Goal: Task Accomplishment & Management: Manage account settings

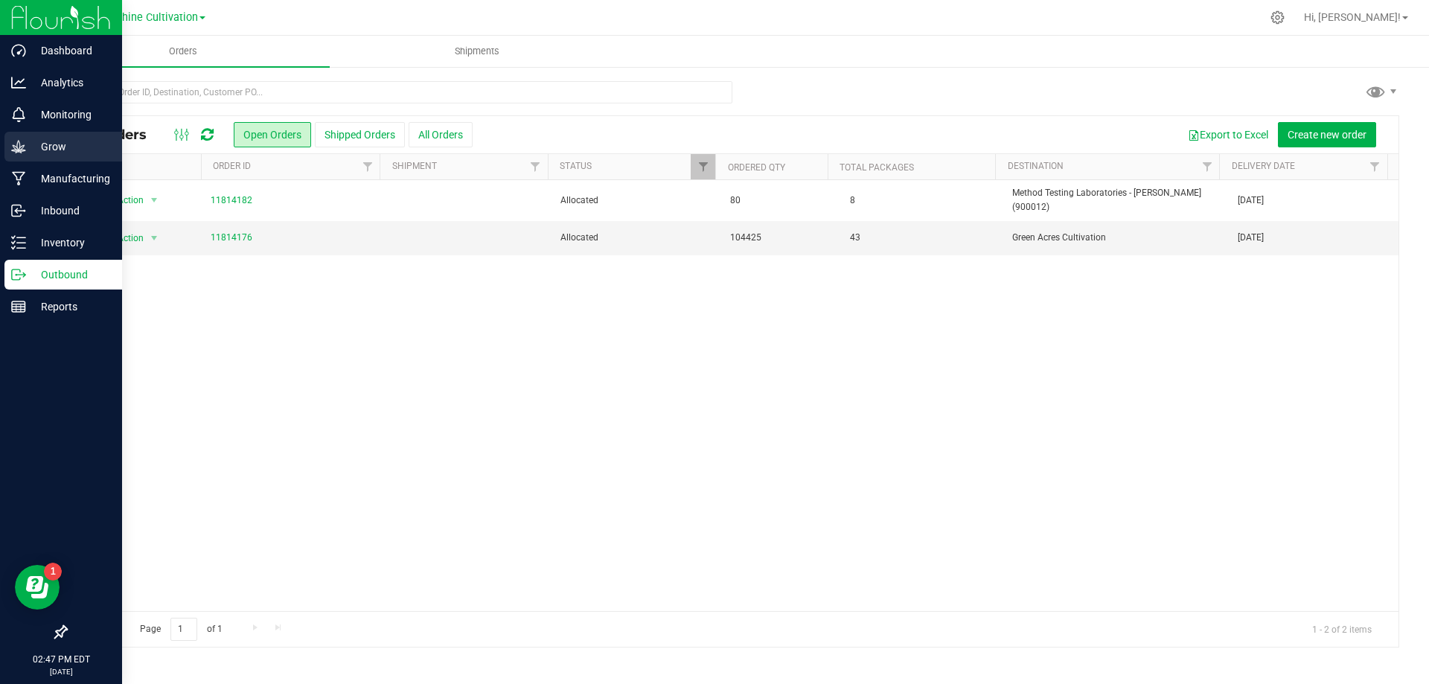
click at [70, 153] on p "Grow" at bounding box center [70, 147] width 89 height 18
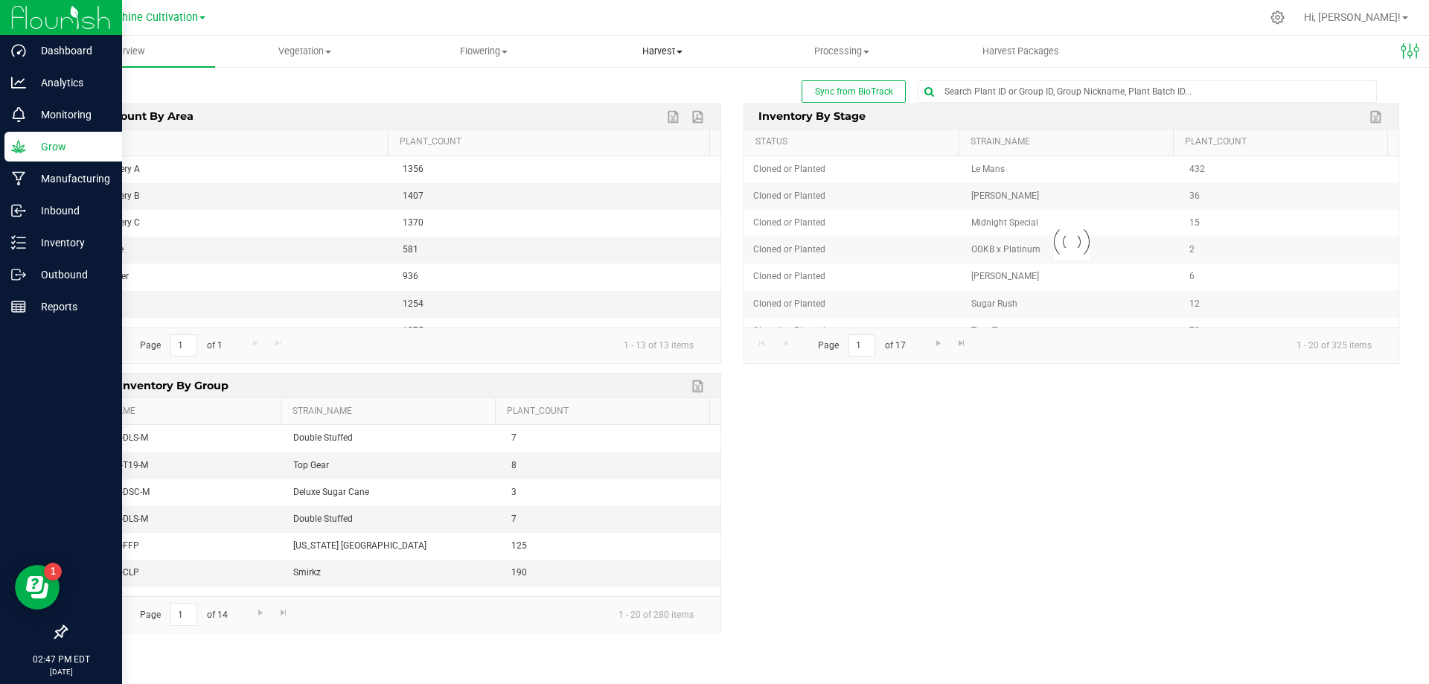
click at [639, 58] on uib-tab-heading "Harvest Harvests Harvested plants" at bounding box center [663, 51] width 178 height 30
click at [625, 92] on span "Harvests" at bounding box center [614, 89] width 83 height 13
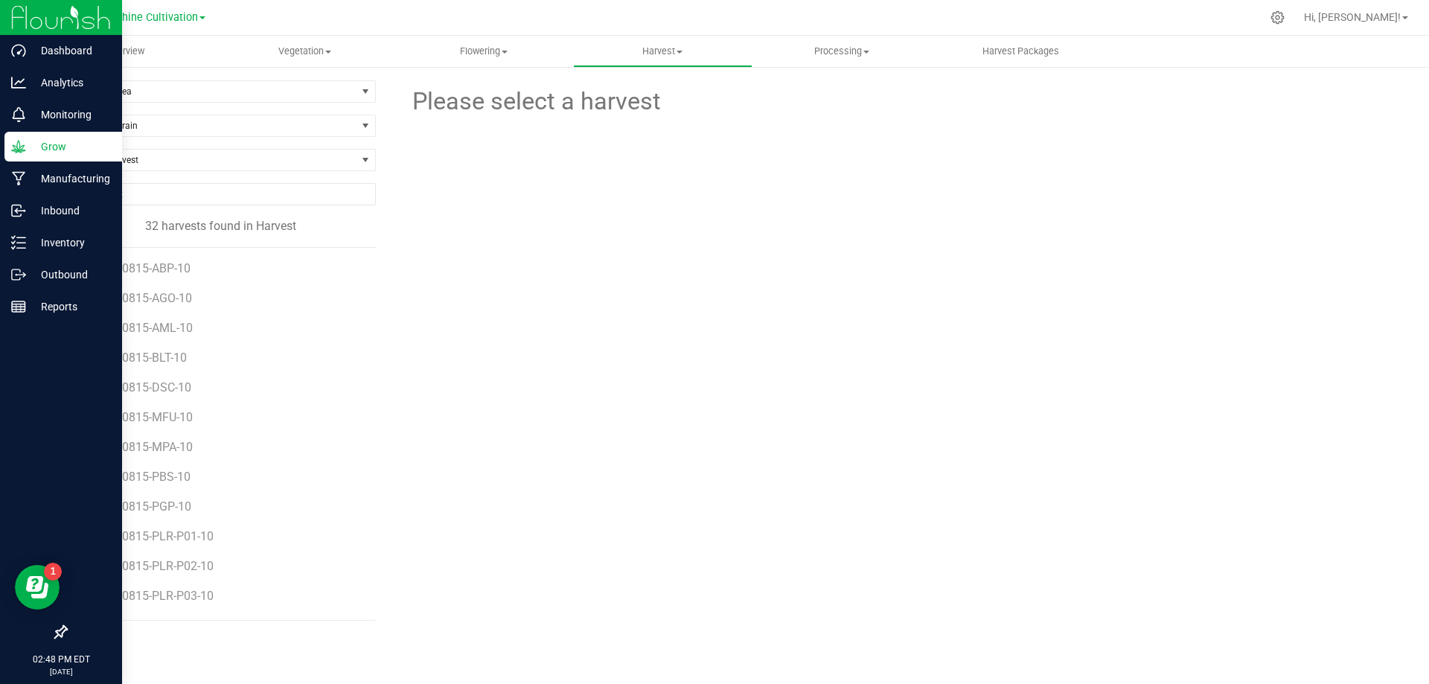
click at [167, 380] on li "SN-250815-DSC-10" at bounding box center [227, 382] width 275 height 30
click at [167, 385] on span "SN-250815-DSC-10" at bounding box center [142, 387] width 105 height 14
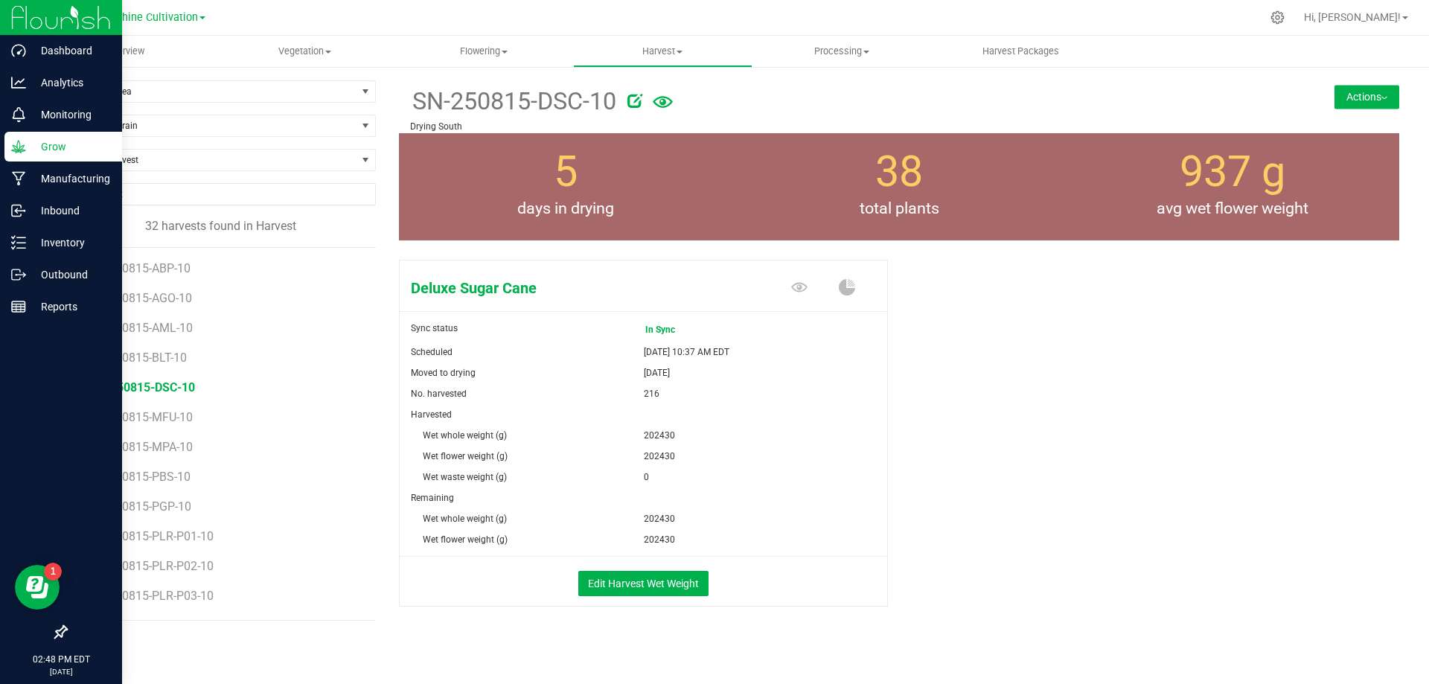
click at [1351, 90] on button "Actions" at bounding box center [1366, 97] width 65 height 24
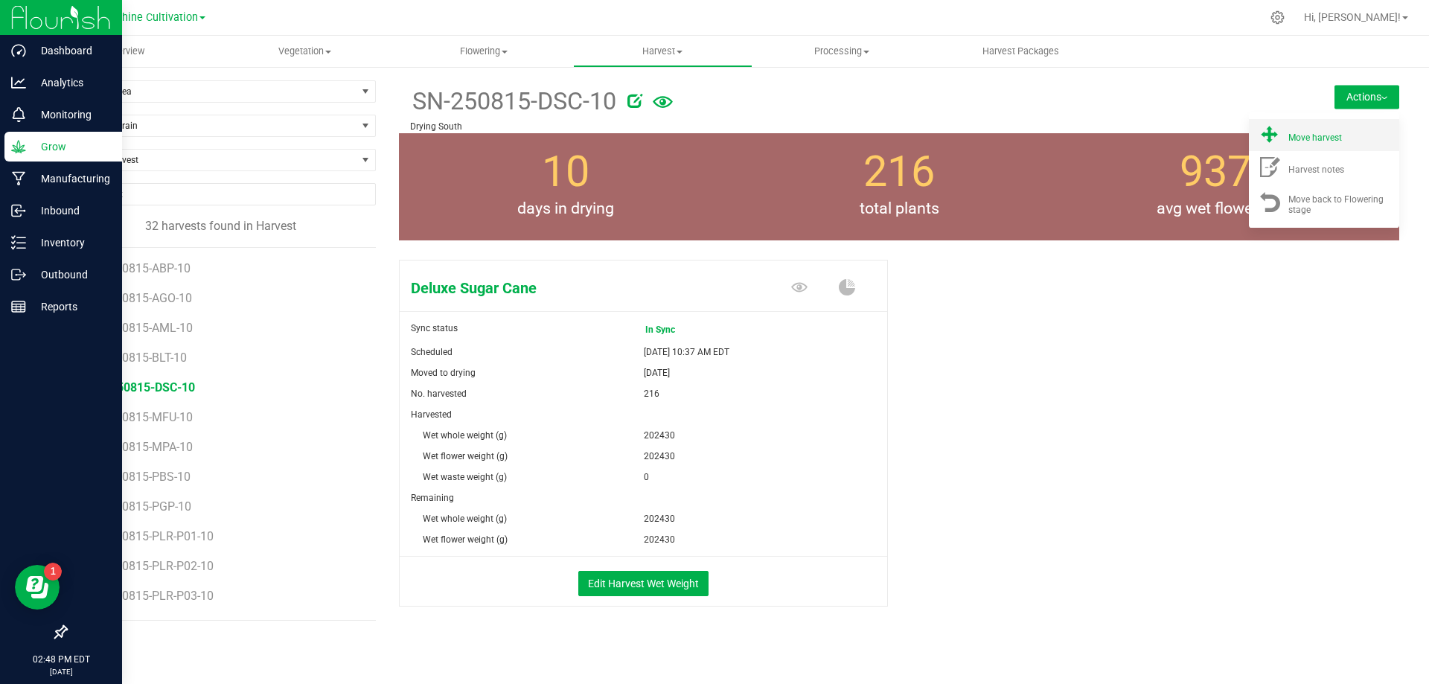
click at [1318, 141] on span "Move harvest" at bounding box center [1315, 137] width 54 height 10
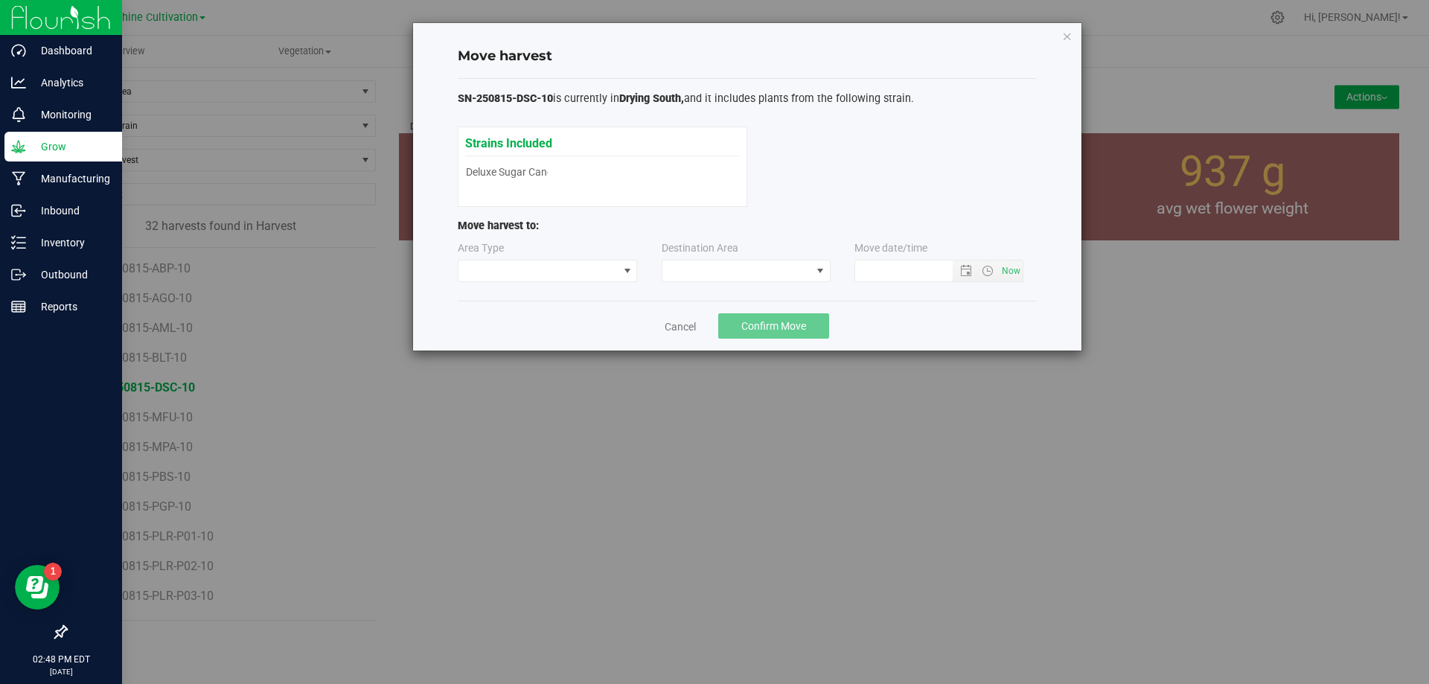
type input "[DATE] 2:48 PM"
click at [773, 273] on span at bounding box center [736, 270] width 149 height 21
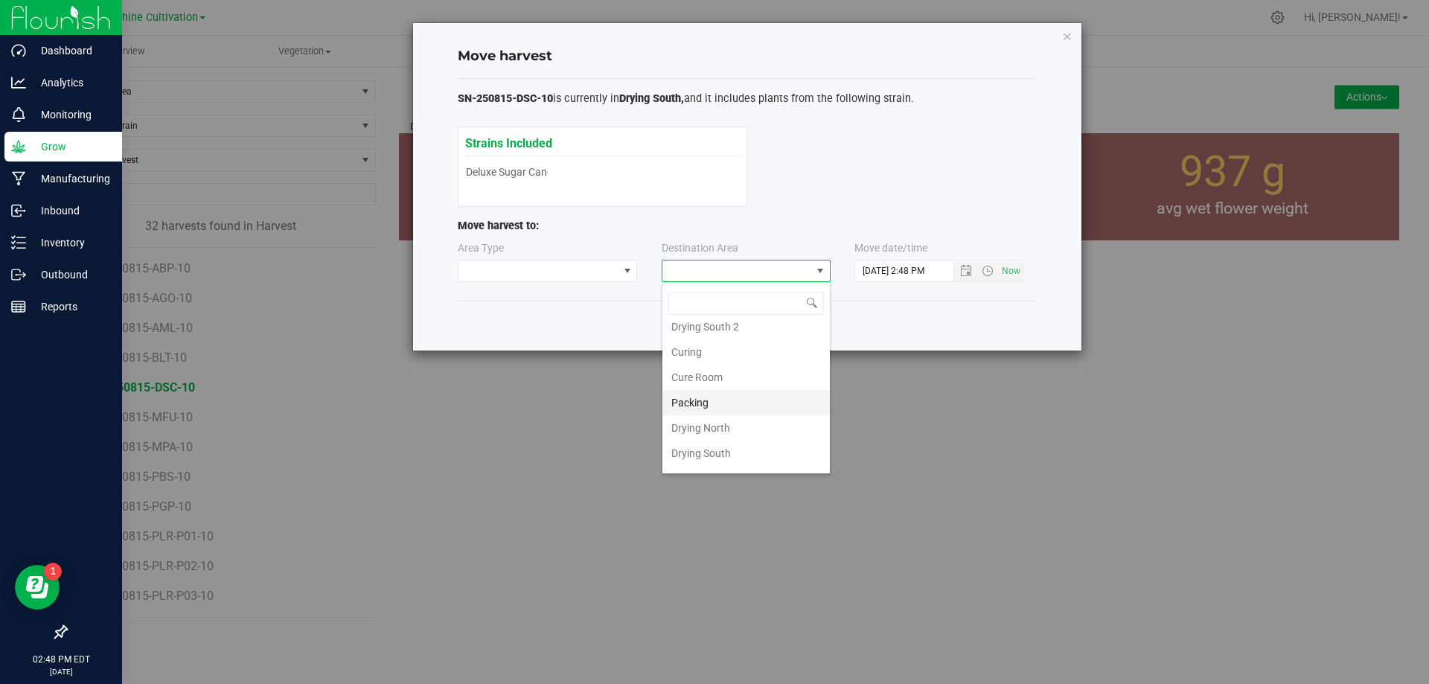
scroll to position [104, 0]
click at [738, 428] on li "Flower Storage" at bounding box center [745, 433] width 167 height 25
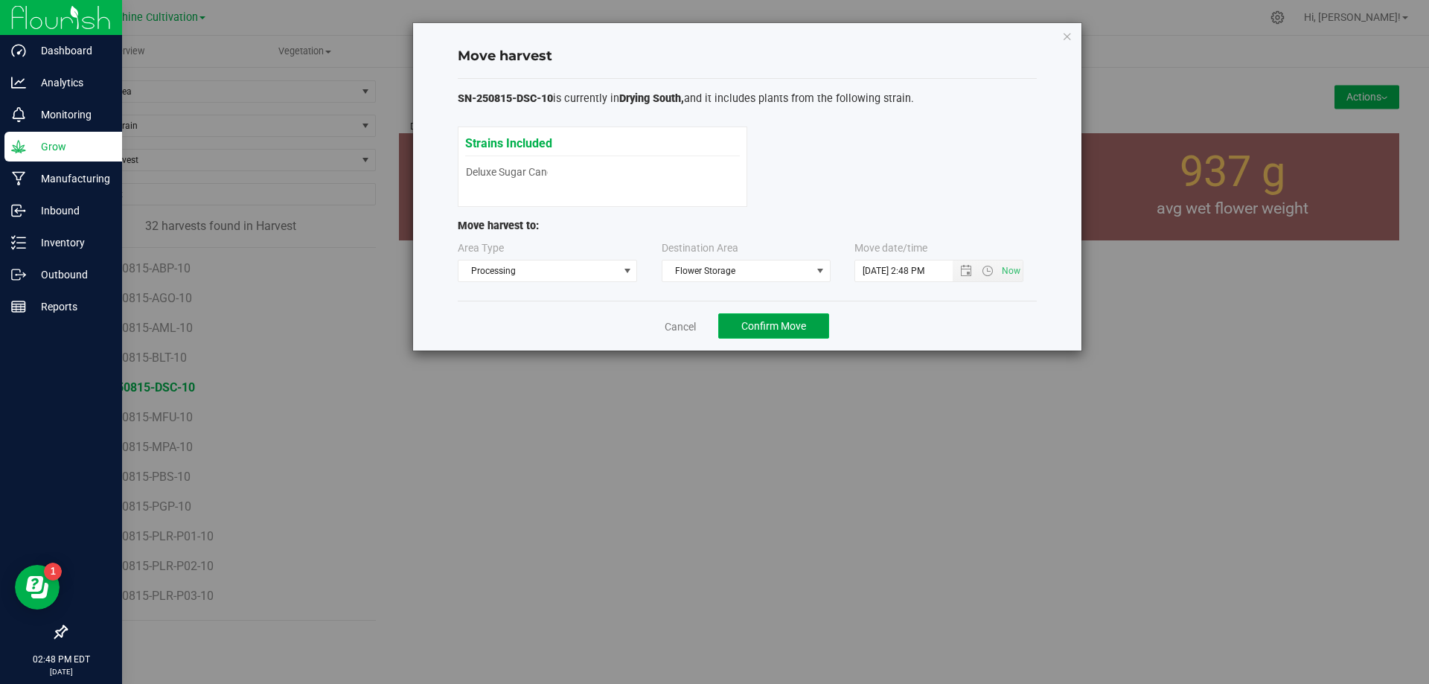
click at [768, 325] on span "Confirm Move" at bounding box center [773, 326] width 65 height 12
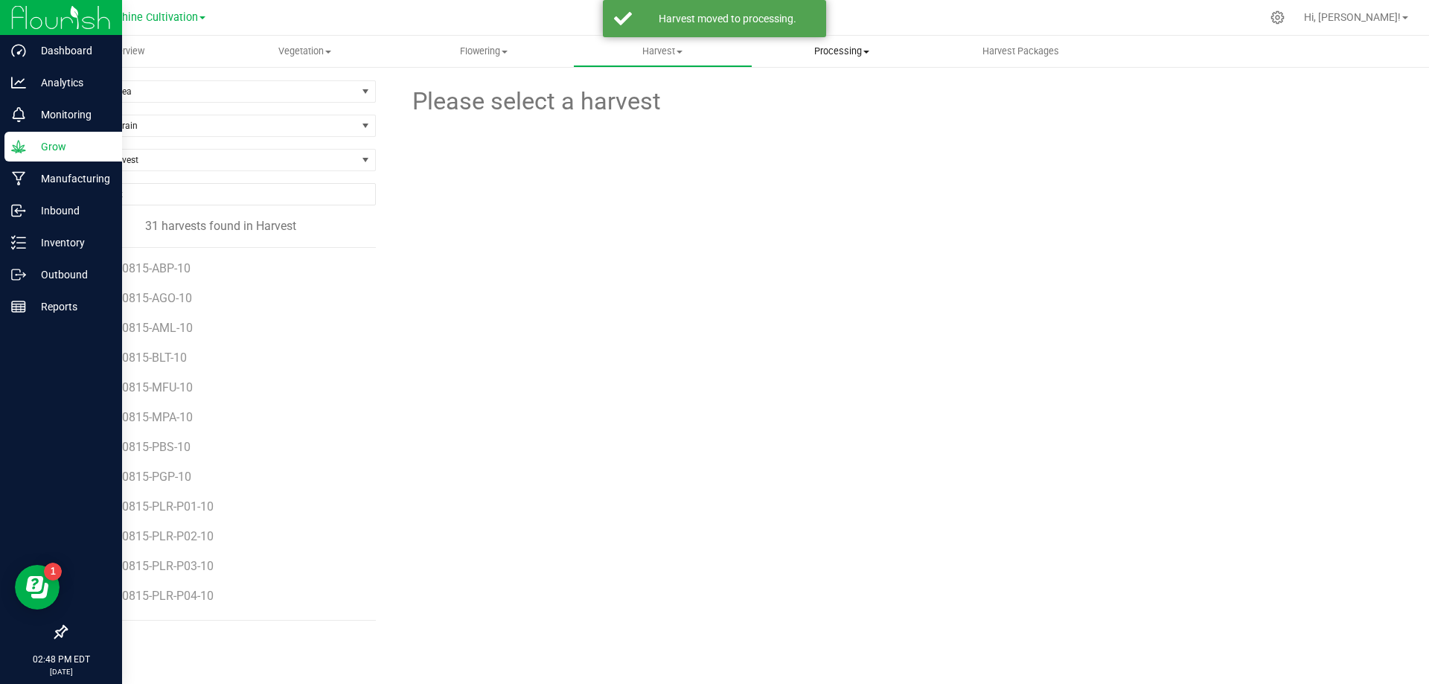
click at [868, 39] on uib-tab-heading "Processing Processing harvests Processing plants Completed harvests" at bounding box center [842, 51] width 178 height 30
click at [848, 94] on span "Processing harvests" at bounding box center [821, 89] width 138 height 13
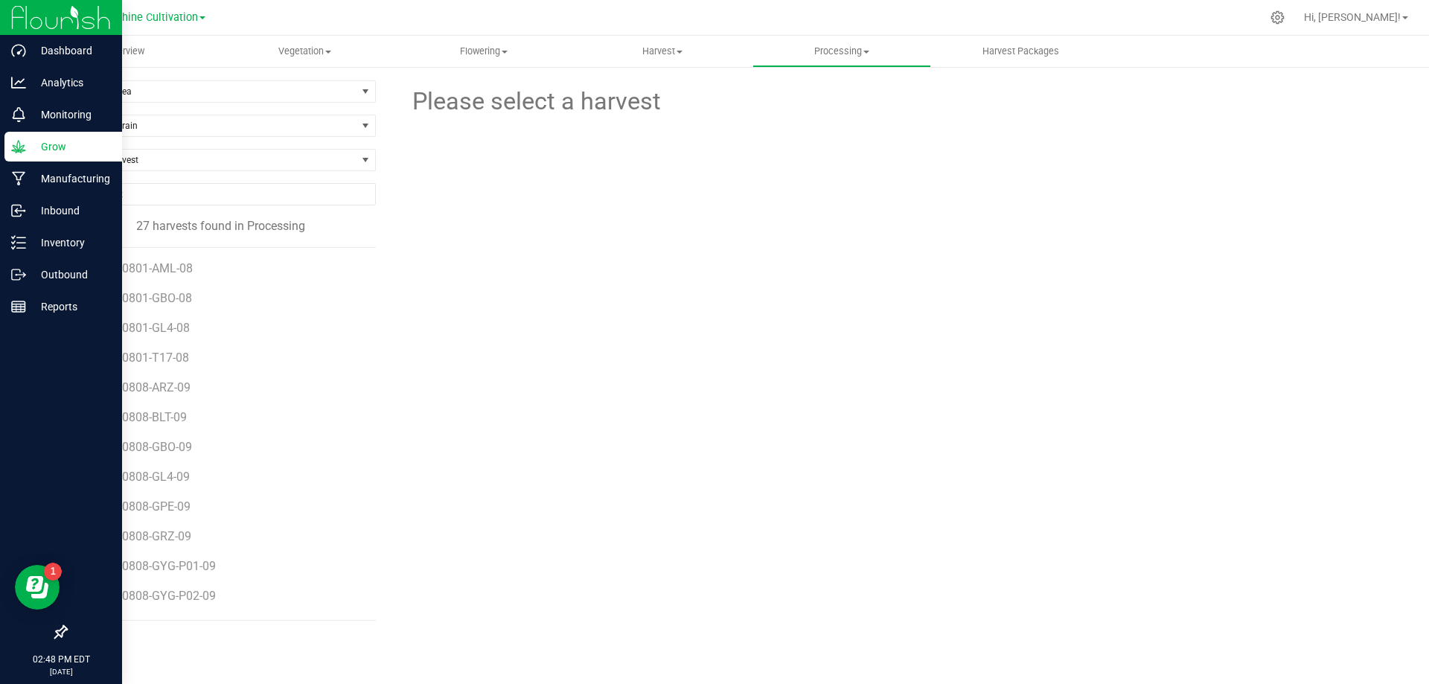
scroll to position [444, 0]
click at [179, 571] on span "SN-250815-DSC-10" at bounding box center [142, 569] width 105 height 14
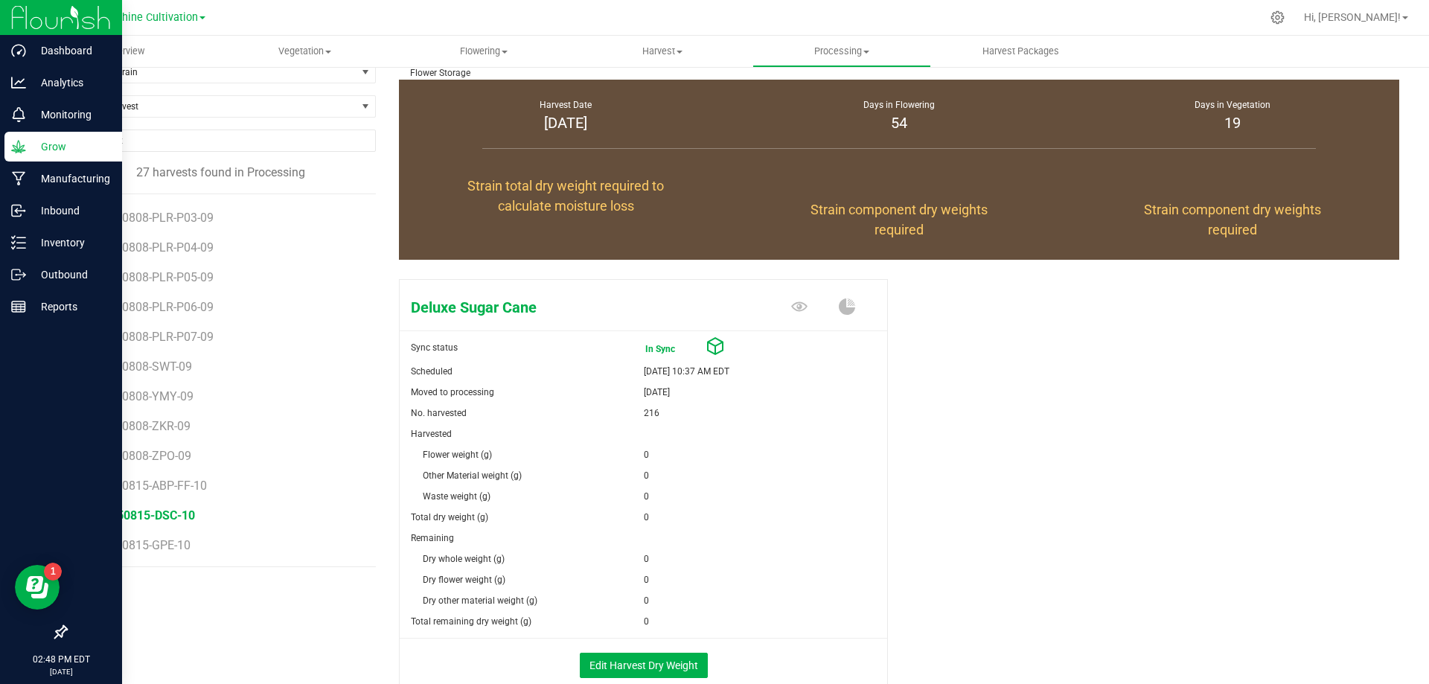
scroll to position [144, 0]
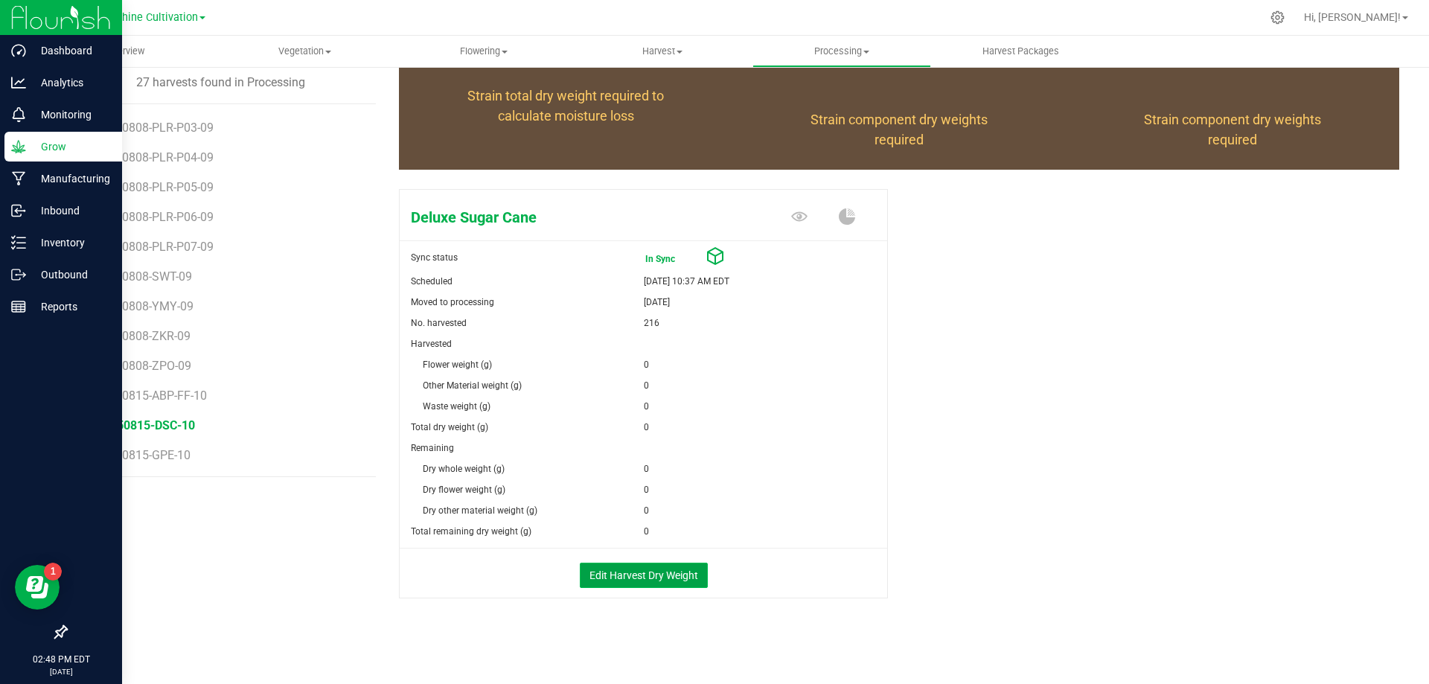
click at [638, 576] on button "Edit Harvest Dry Weight" at bounding box center [644, 575] width 128 height 25
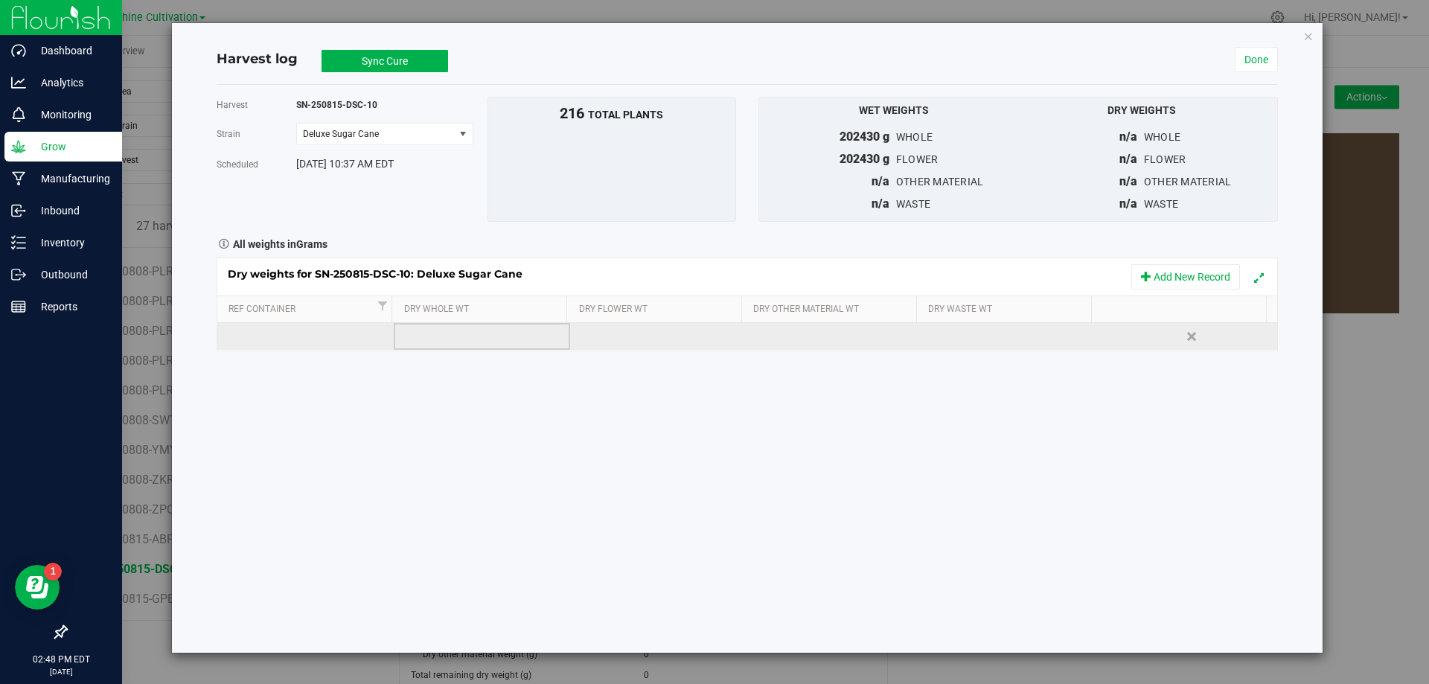
click at [450, 332] on td at bounding box center [482, 336] width 176 height 27
click at [475, 334] on td at bounding box center [482, 336] width 176 height 27
click at [475, 334] on input "text" at bounding box center [485, 336] width 159 height 21
type input "43130"
click at [640, 339] on td at bounding box center [658, 336] width 176 height 27
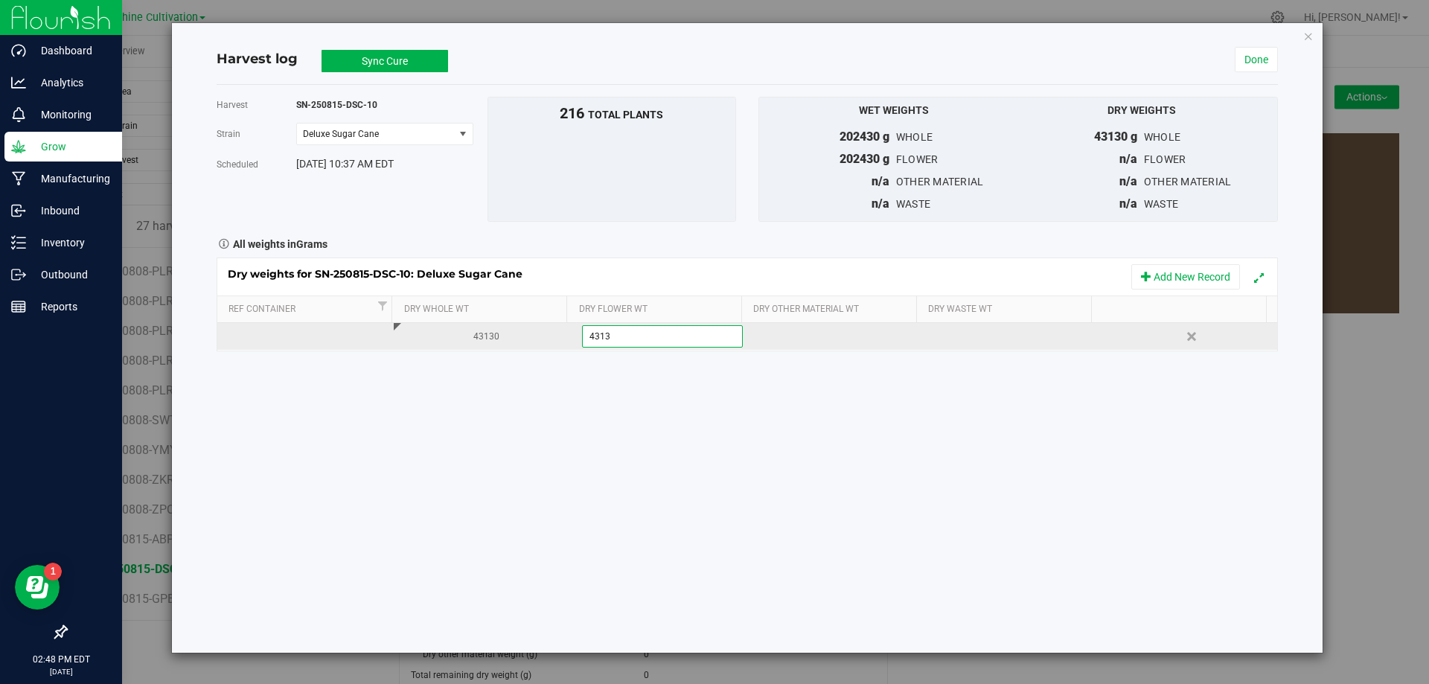
type input "43130"
click at [971, 339] on div at bounding box center [1016, 336] width 165 height 22
click at [971, 339] on input "text" at bounding box center [1015, 336] width 159 height 21
type input "16050"
click at [1256, 65] on link "Done" at bounding box center [1256, 59] width 43 height 25
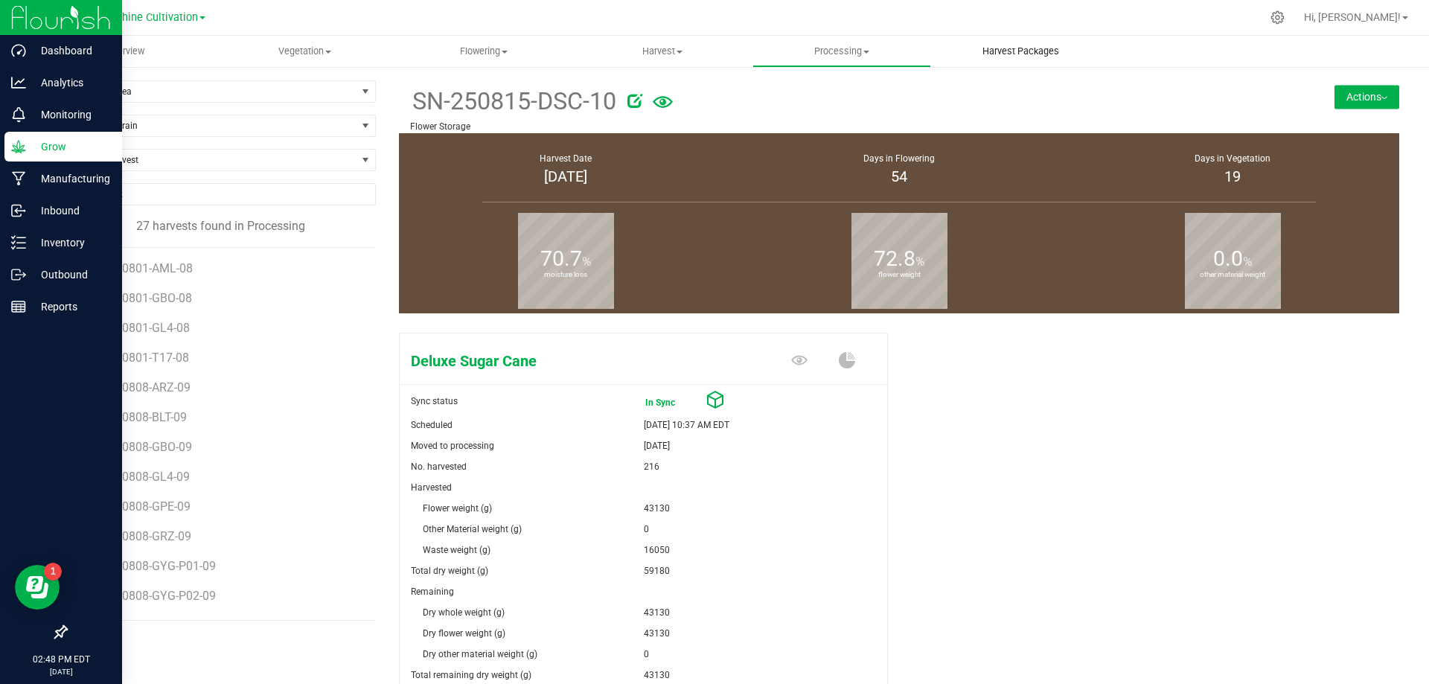
click at [1036, 47] on span "Harvest Packages" at bounding box center [1020, 51] width 117 height 13
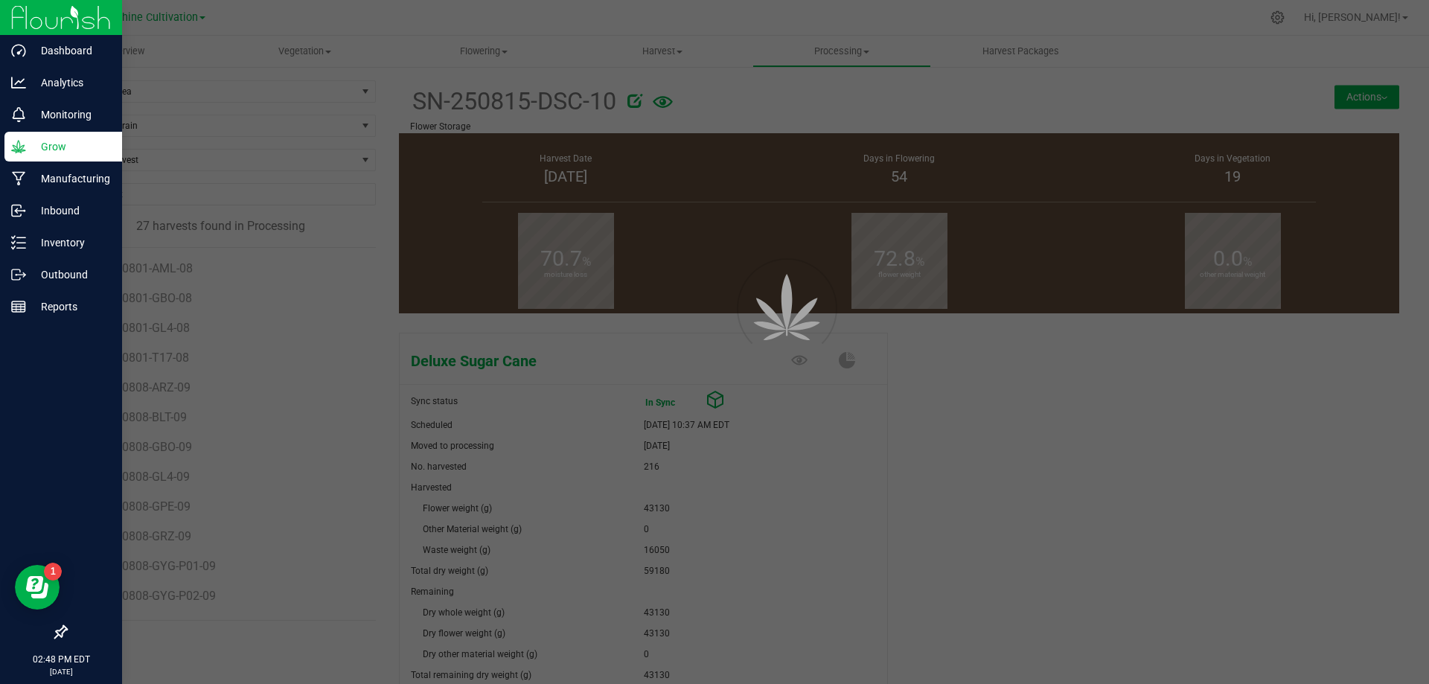
click at [25, 252] on div at bounding box center [714, 342] width 1429 height 684
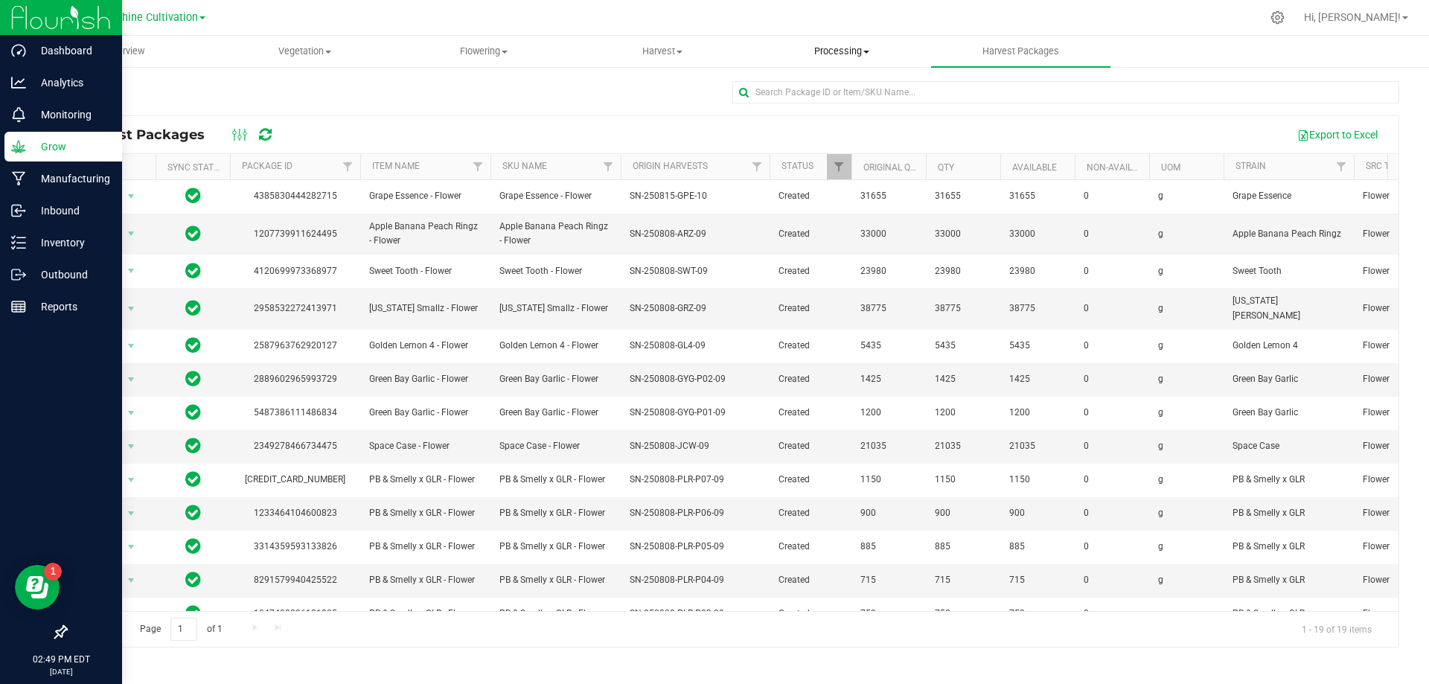
click at [855, 54] on span "Processing" at bounding box center [842, 51] width 178 height 13
click at [28, 237] on p "Inventory" at bounding box center [70, 243] width 89 height 18
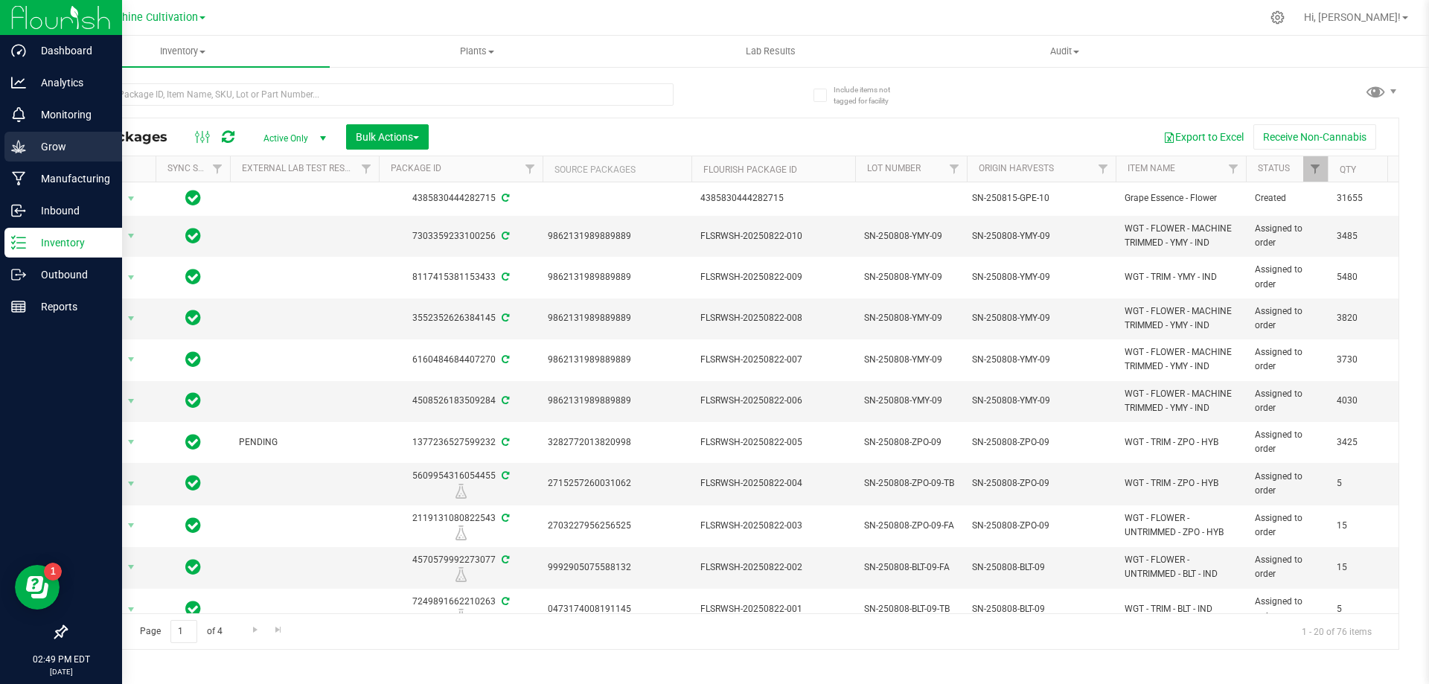
click at [22, 150] on icon at bounding box center [18, 146] width 14 height 13
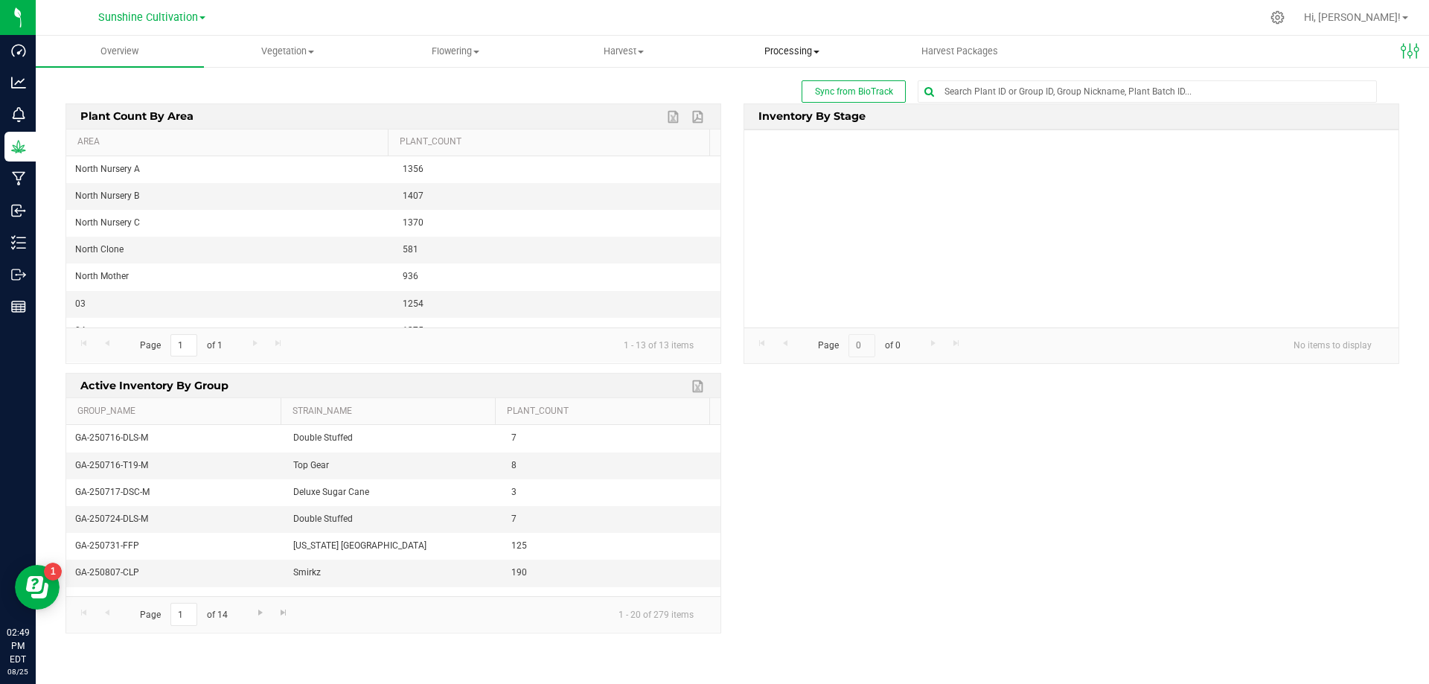
click at [748, 51] on span "Processing" at bounding box center [792, 51] width 167 height 13
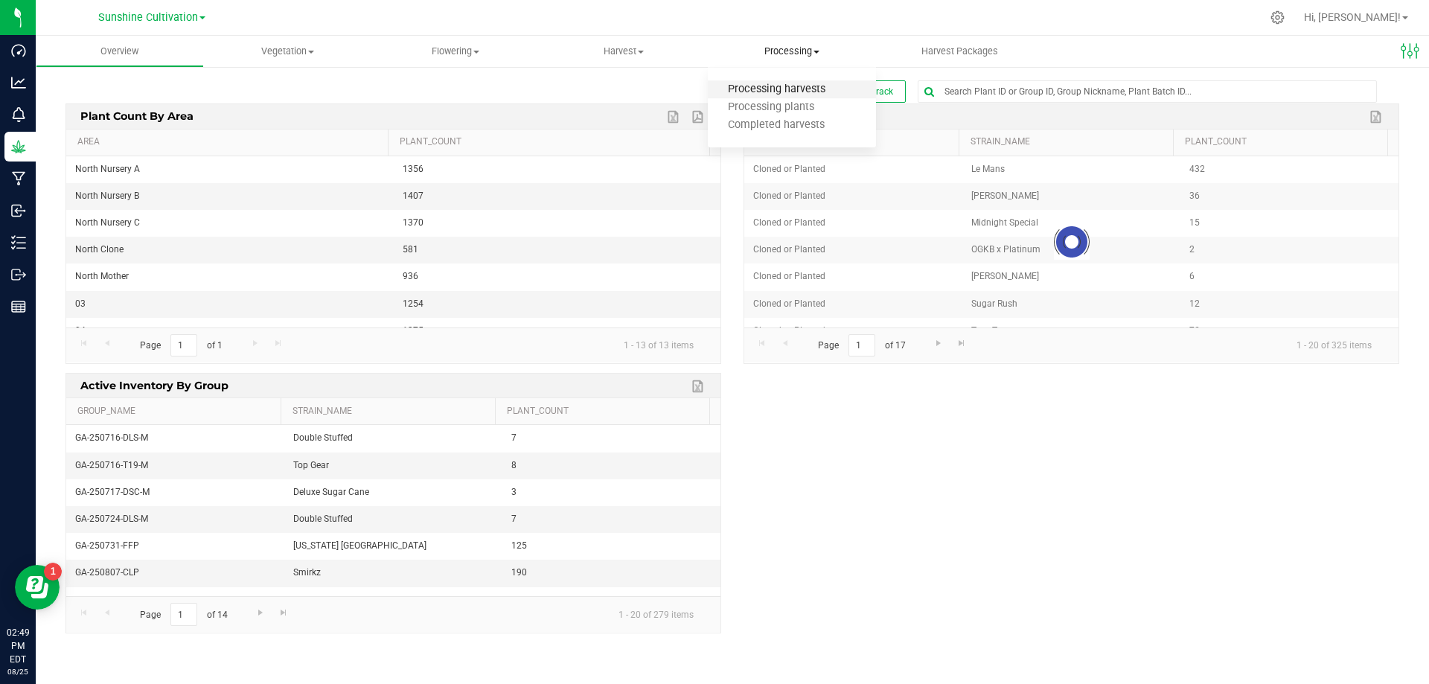
click at [786, 87] on span "Processing harvests" at bounding box center [777, 89] width 138 height 13
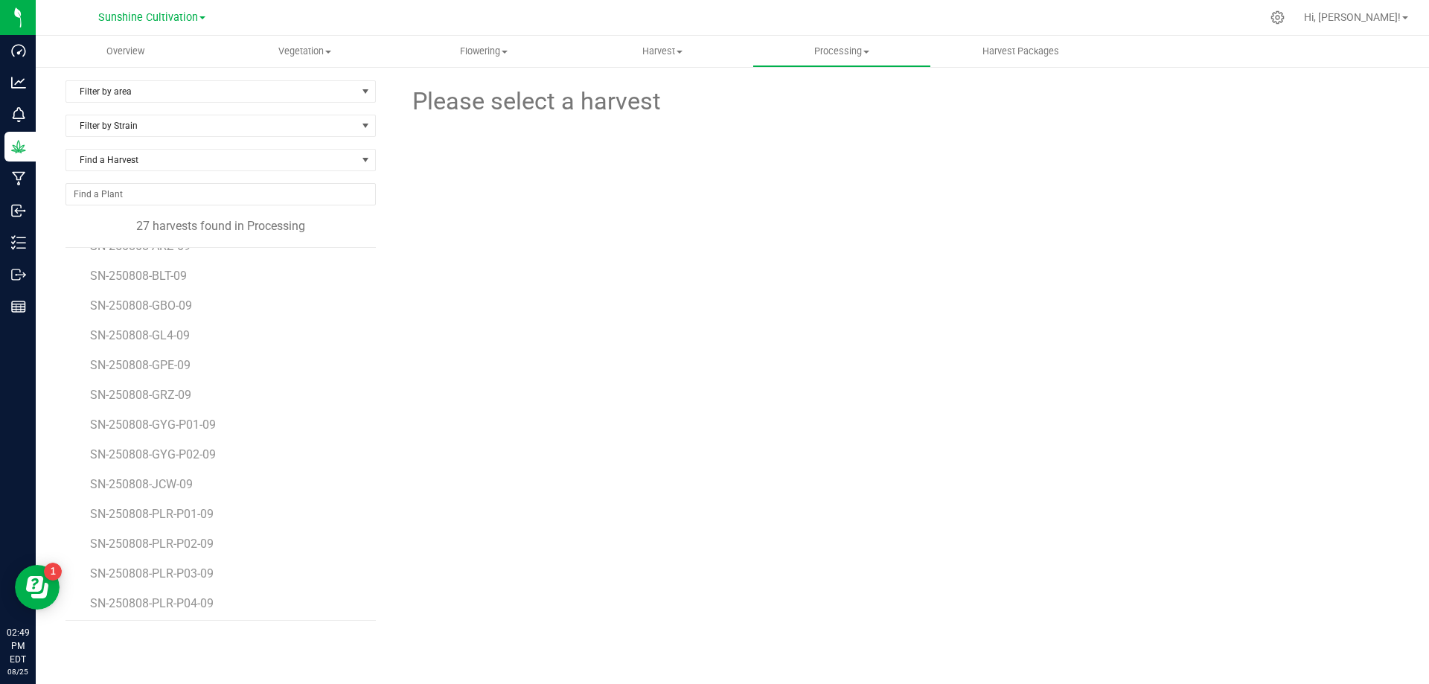
scroll to position [444, 0]
click at [174, 568] on span "SN-250815-DSC-10" at bounding box center [142, 569] width 105 height 14
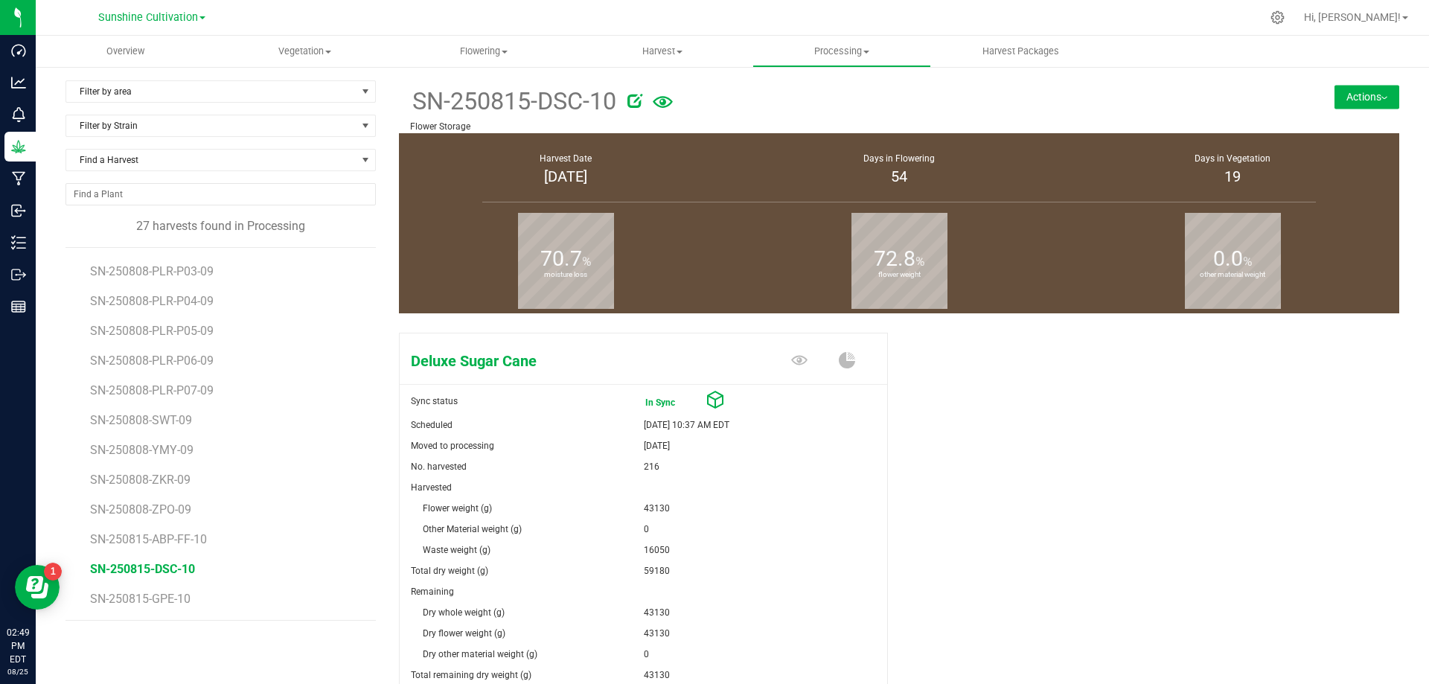
scroll to position [144, 0]
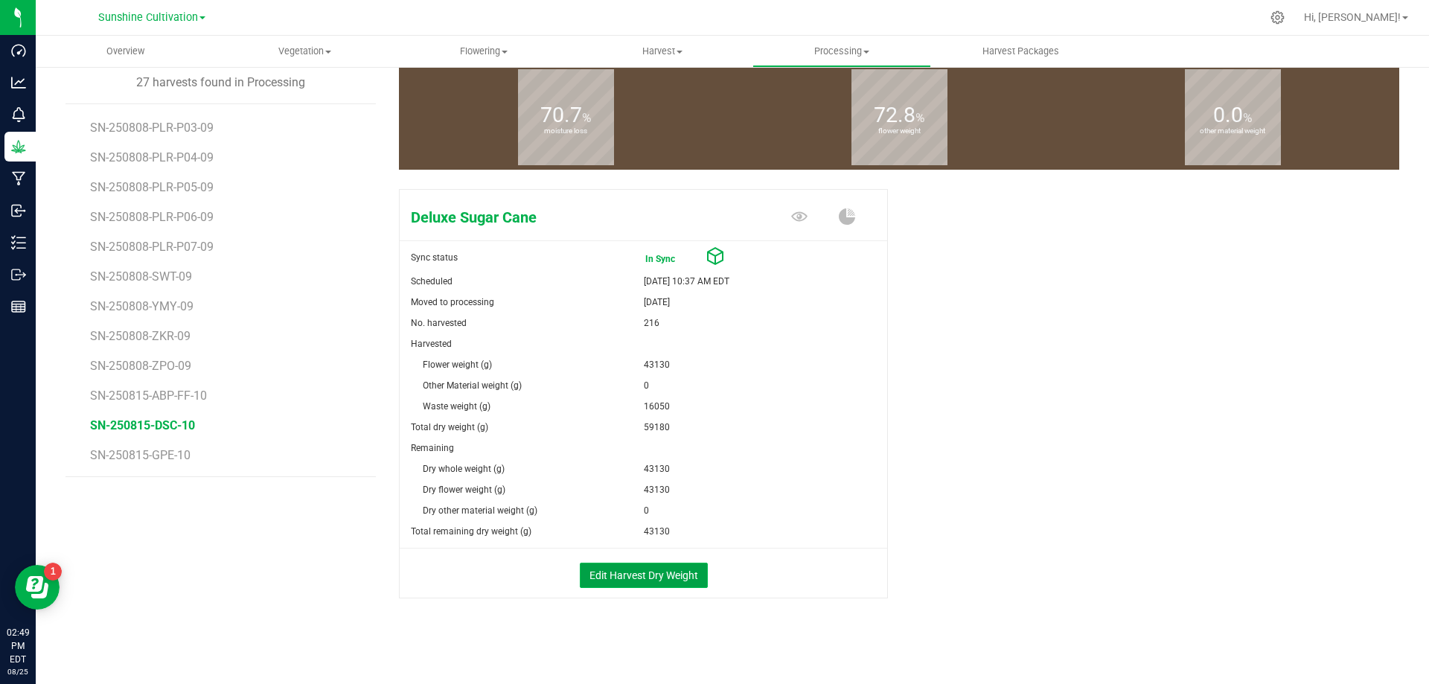
click at [669, 579] on button "Edit Harvest Dry Weight" at bounding box center [644, 575] width 128 height 25
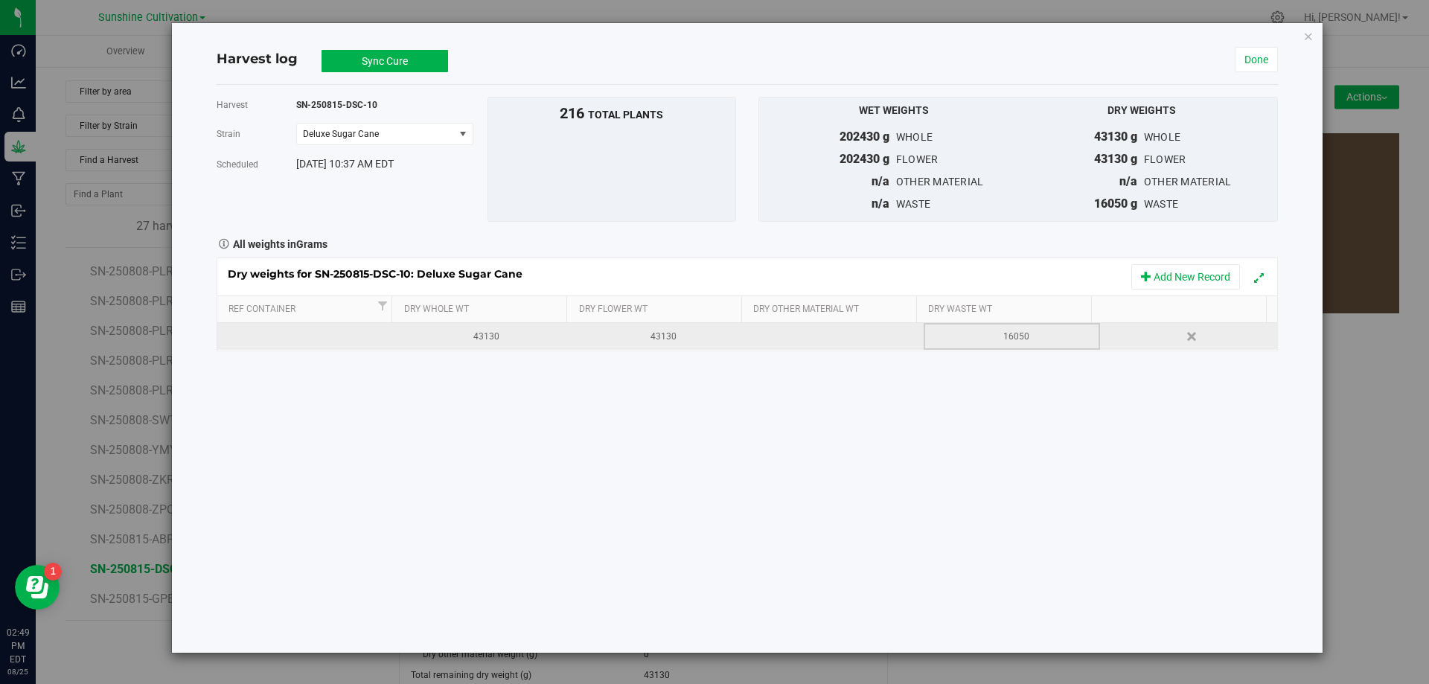
click at [1024, 338] on div "16050" at bounding box center [1016, 337] width 165 height 14
click at [659, 334] on div "43130" at bounding box center [663, 337] width 165 height 14
click at [659, 396] on div "Harvest SN-250815-DSC-10 [GEOGRAPHIC_DATA] Deluxe Sugar Cane Select strain Delu…" at bounding box center [747, 369] width 1061 height 568
click at [382, 57] on button "Sync Cure" at bounding box center [385, 61] width 127 height 22
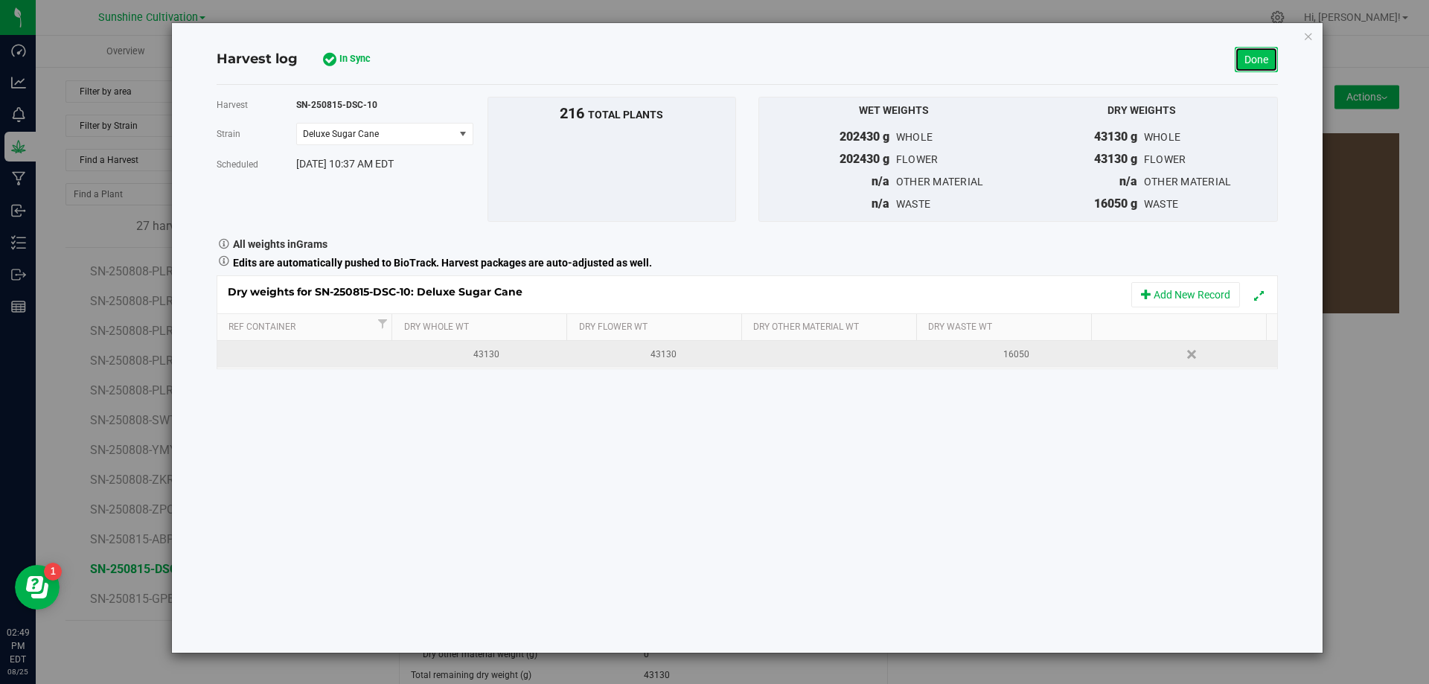
click at [1259, 57] on link "Done" at bounding box center [1256, 59] width 43 height 25
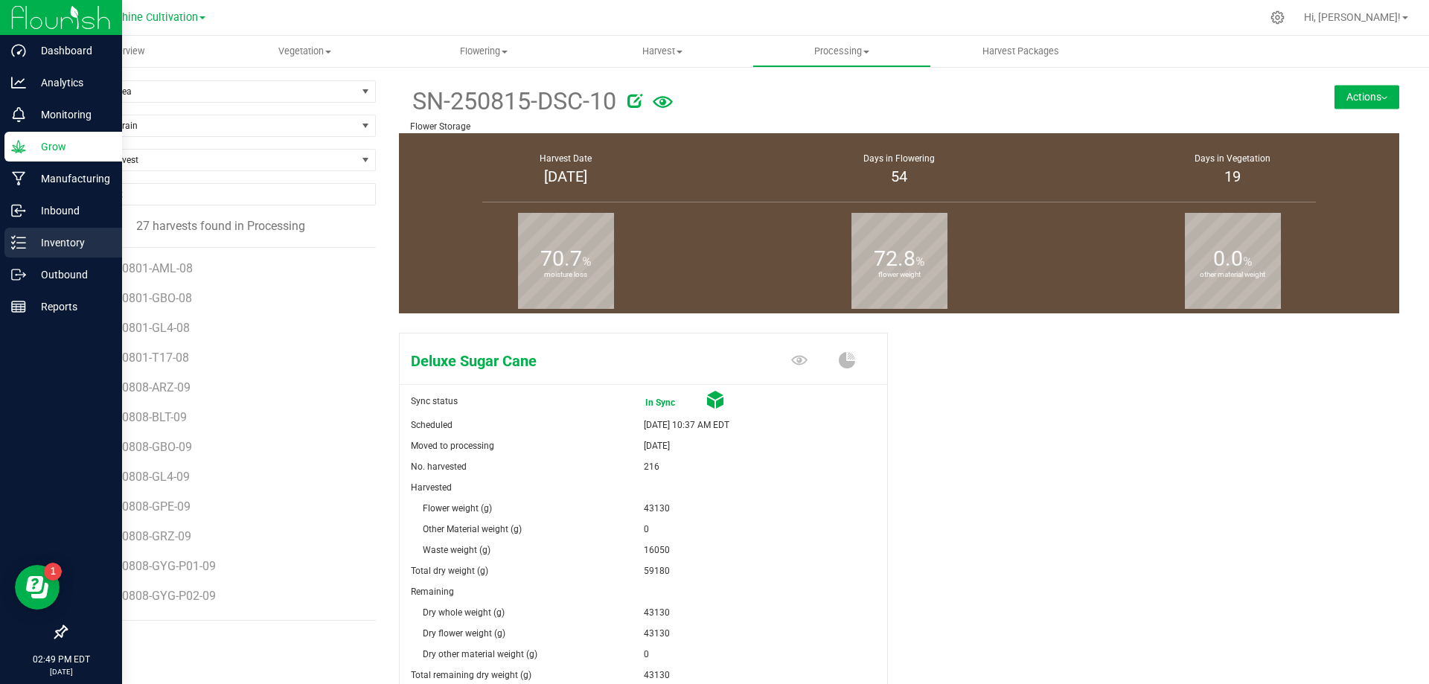
click at [18, 239] on icon at bounding box center [18, 242] width 15 height 15
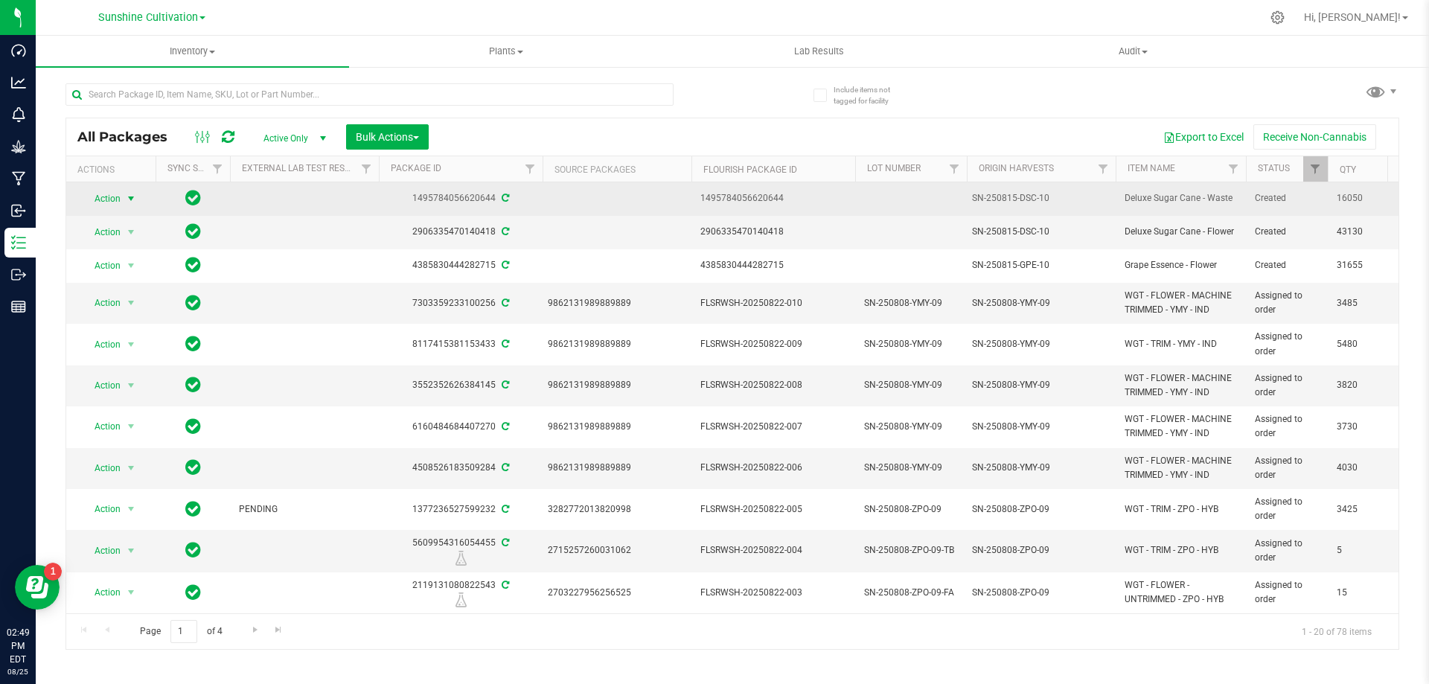
click at [98, 194] on span "Action" at bounding box center [101, 198] width 40 height 21
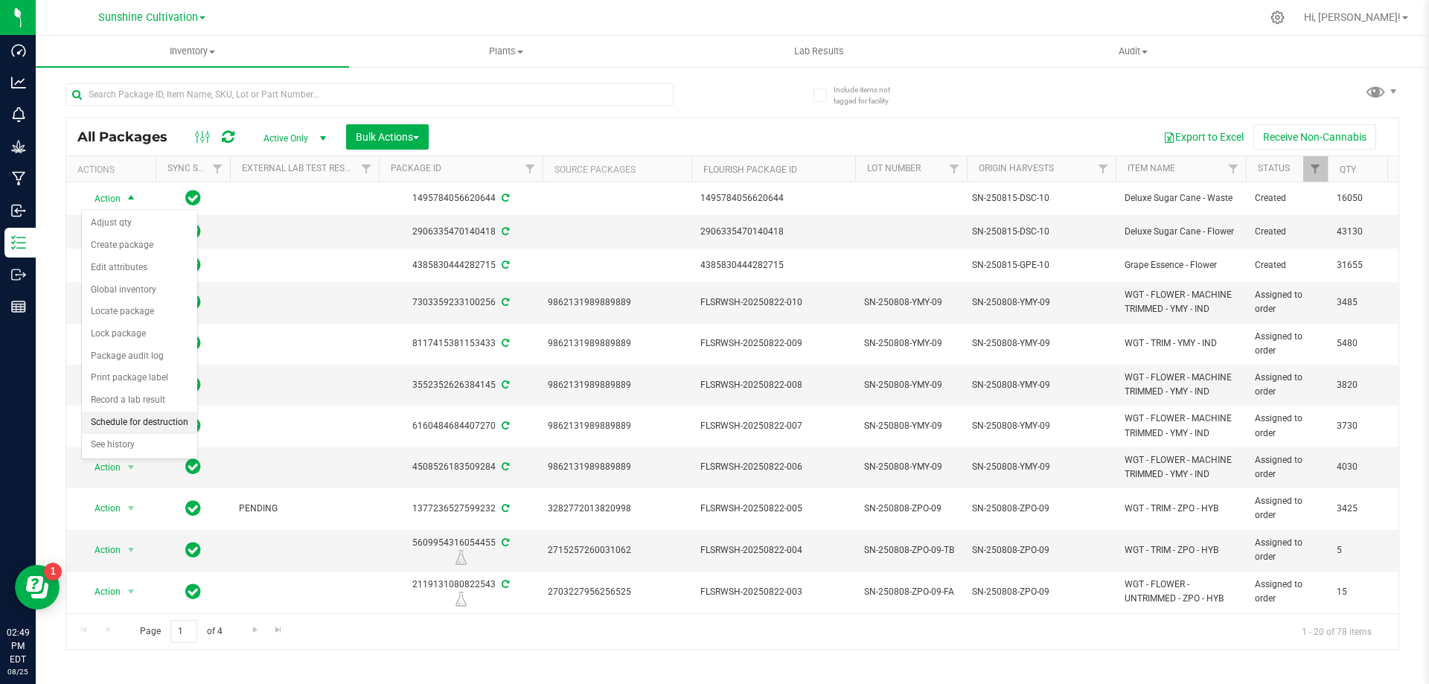
click at [174, 418] on li "Schedule for destruction" at bounding box center [139, 423] width 115 height 22
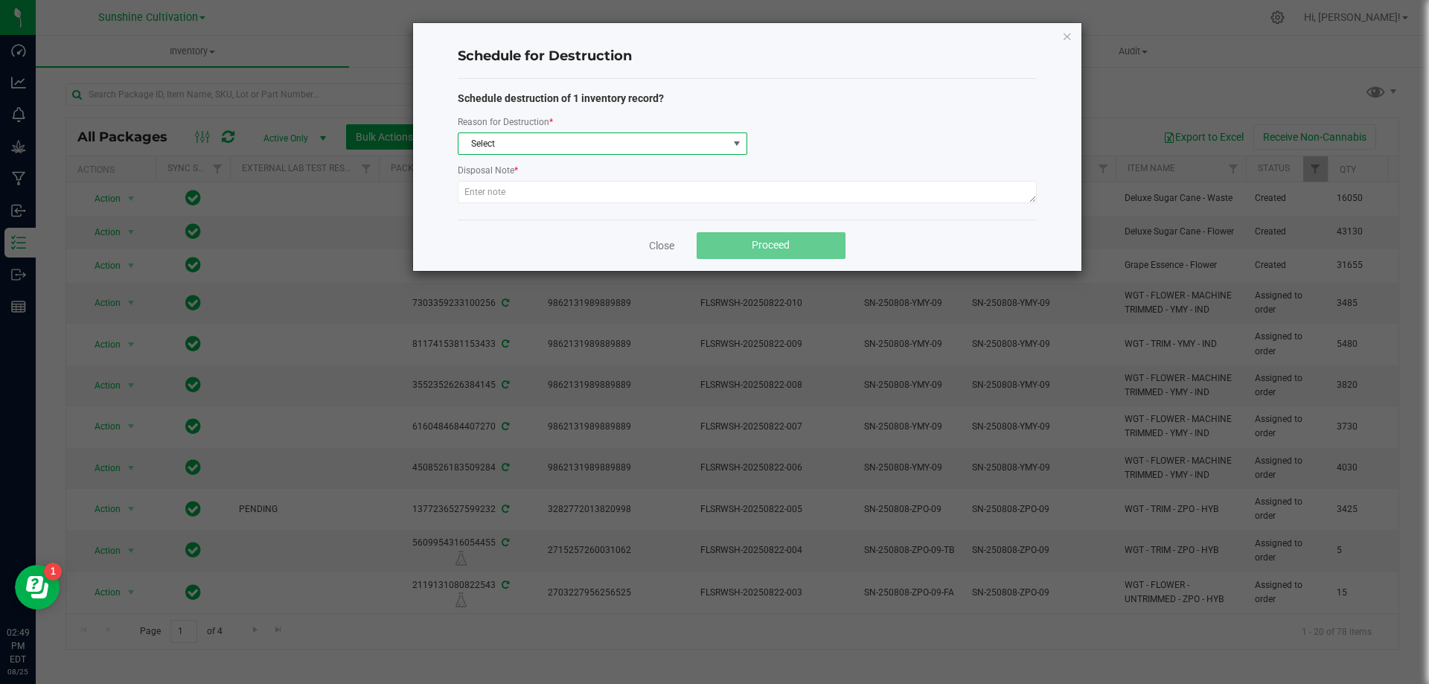
click at [575, 137] on span "Select" at bounding box center [592, 143] width 269 height 21
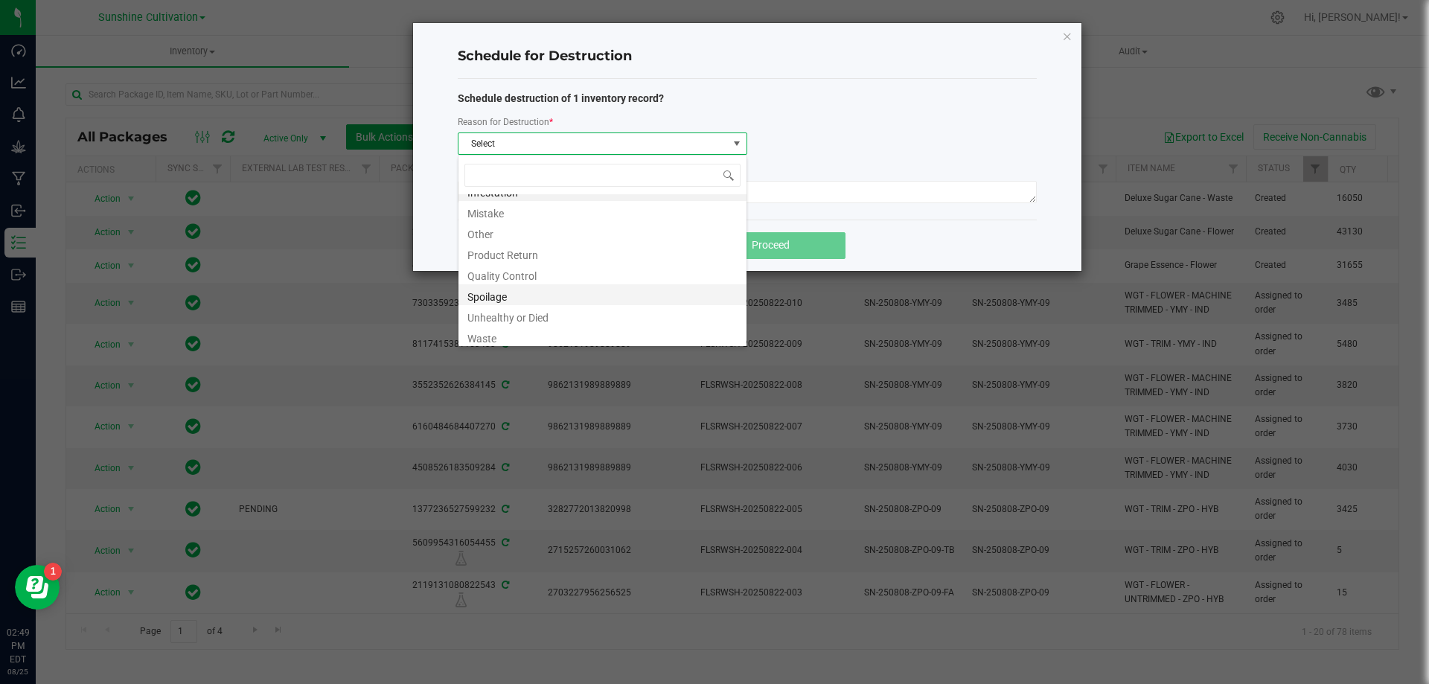
scroll to position [18, 0]
click at [487, 340] on li "Waste" at bounding box center [602, 332] width 288 height 21
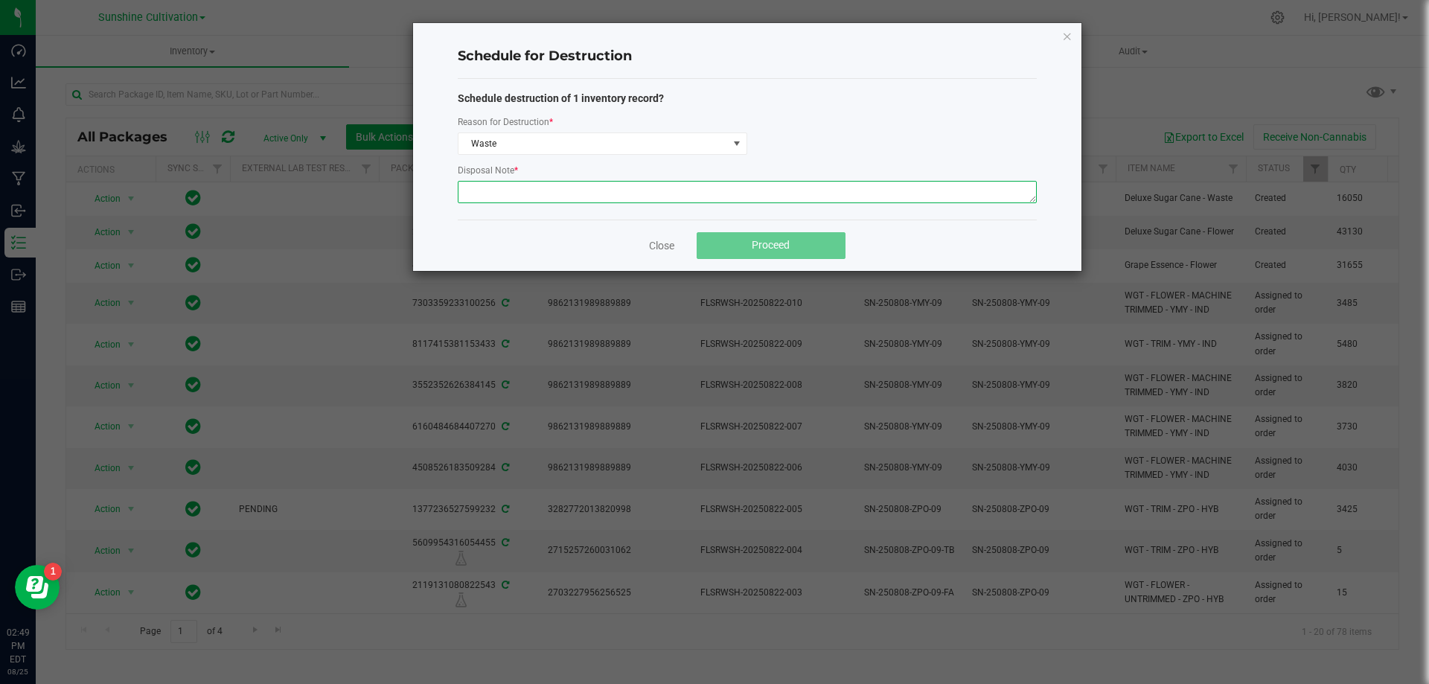
click at [499, 186] on textarea at bounding box center [747, 192] width 579 height 22
type textarea "WASTE"
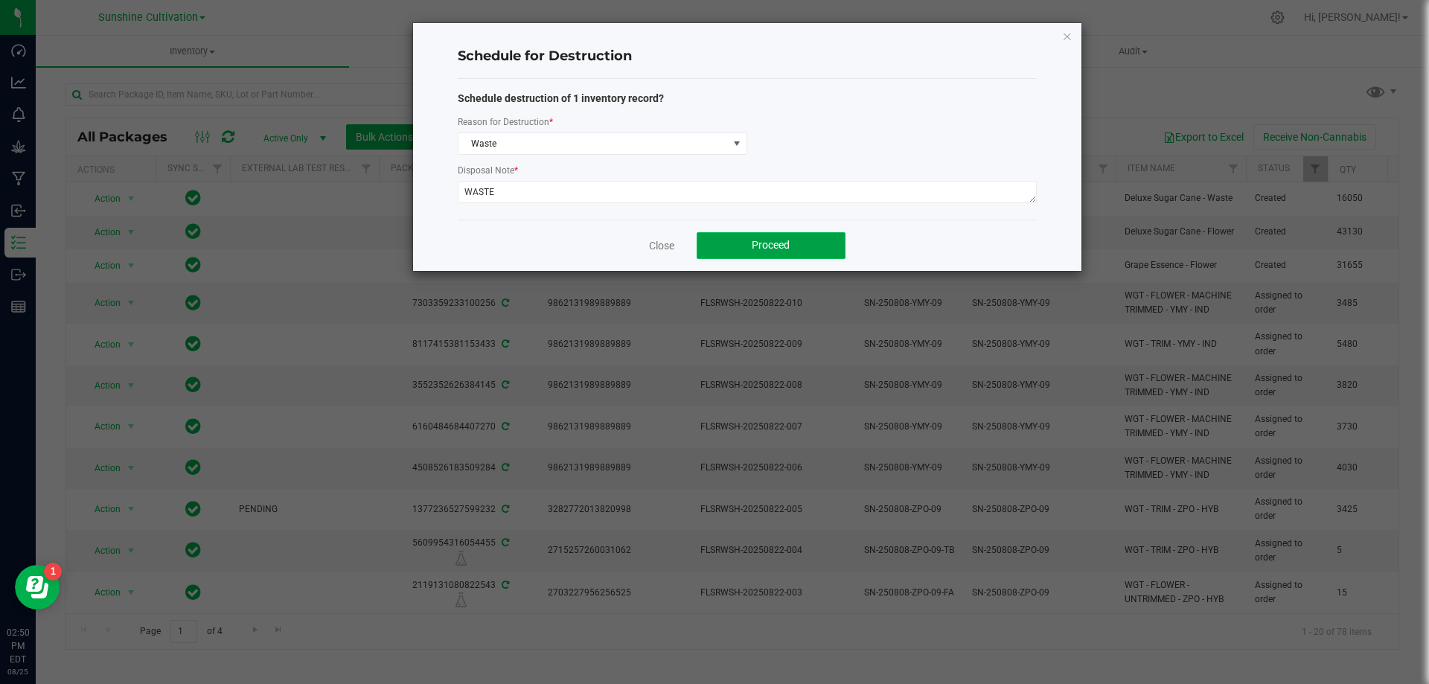
click at [787, 246] on span "Proceed" at bounding box center [771, 245] width 38 height 12
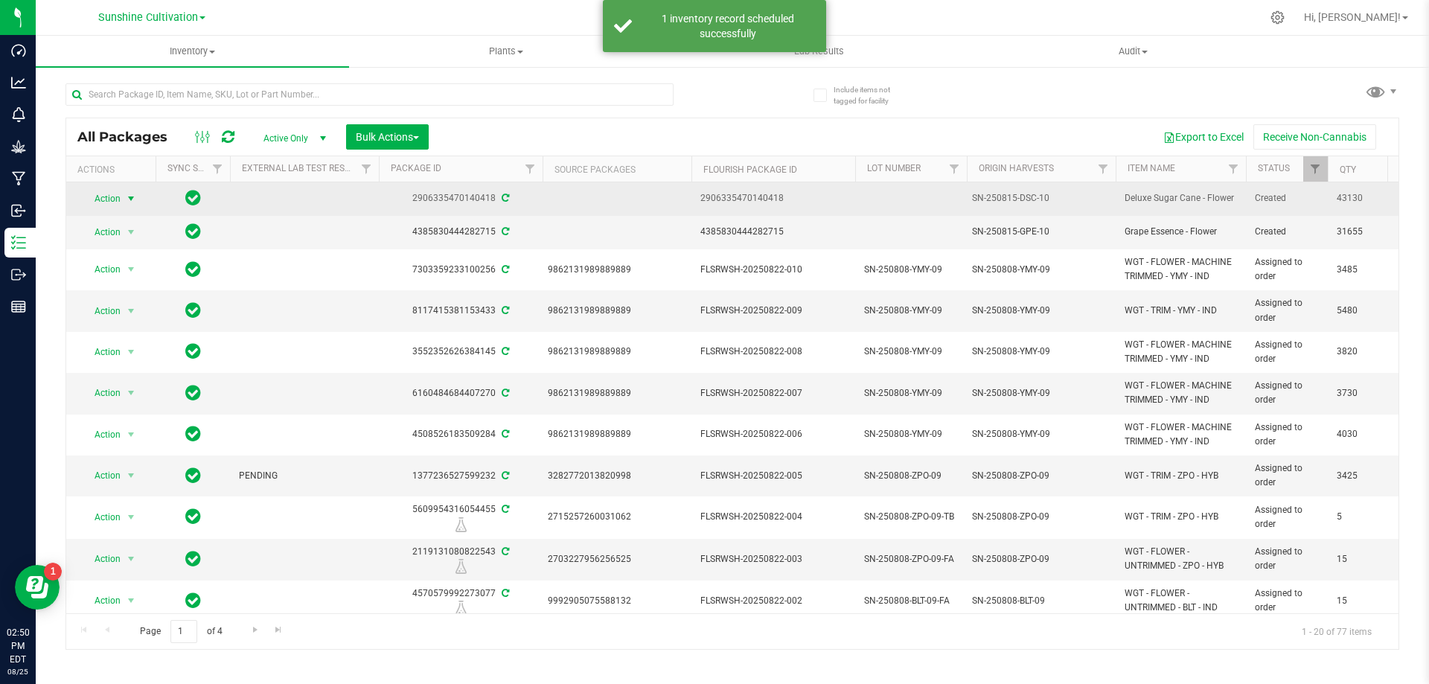
click at [105, 192] on span "Action" at bounding box center [101, 198] width 40 height 21
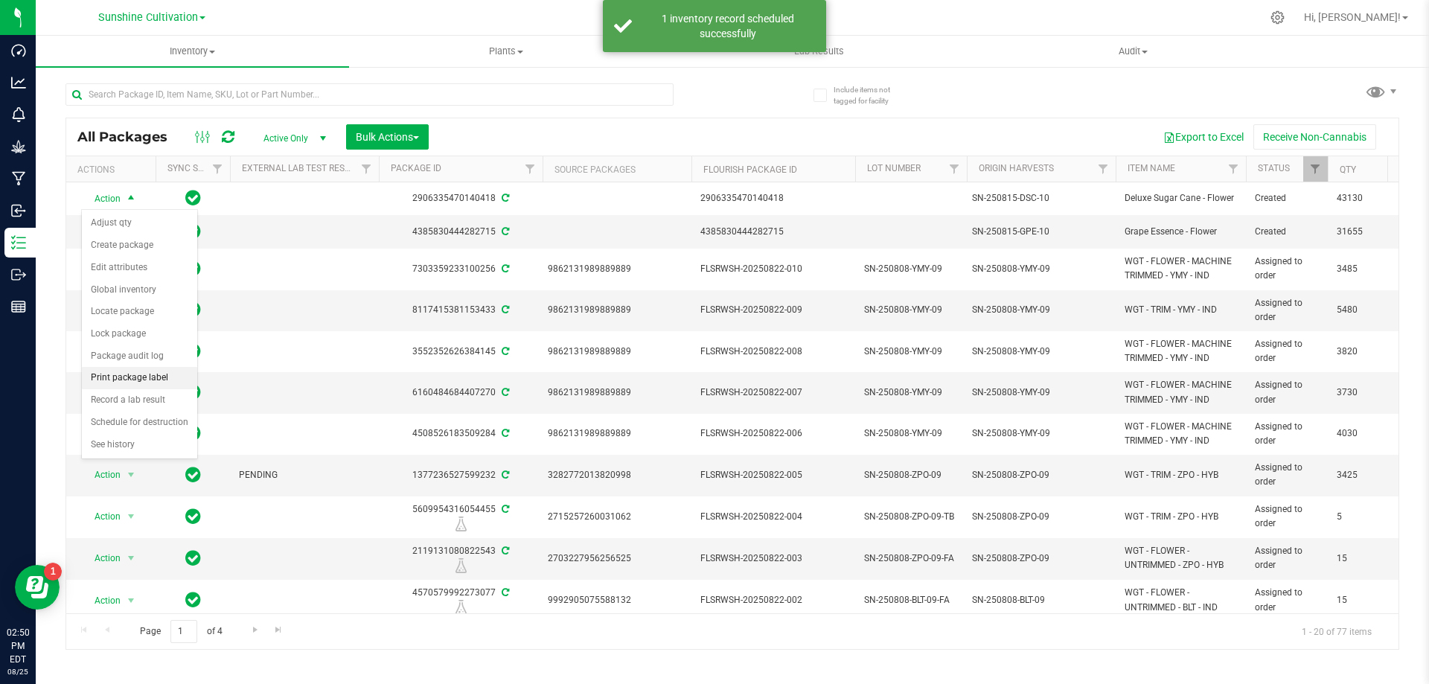
click at [156, 372] on li "Print package label" at bounding box center [139, 378] width 115 height 22
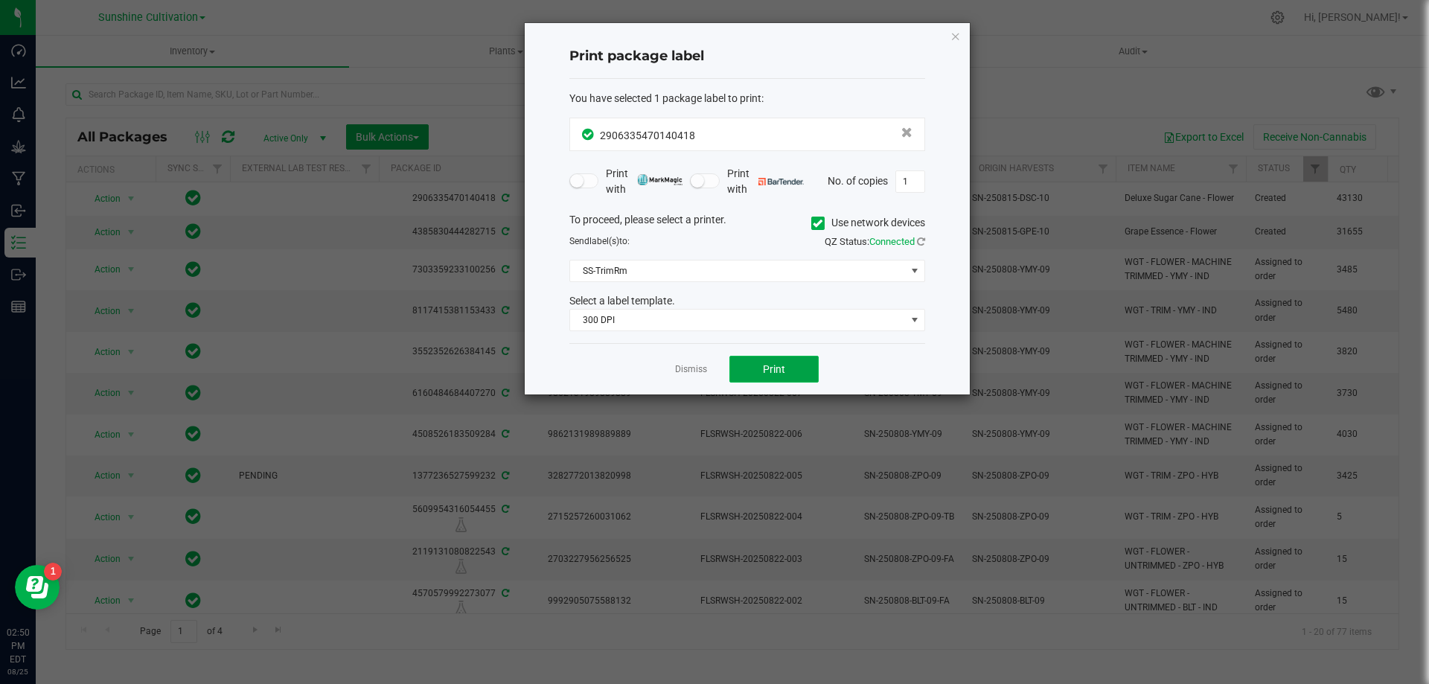
click at [755, 362] on button "Print" at bounding box center [773, 369] width 89 height 27
click at [958, 35] on icon "button" at bounding box center [955, 36] width 10 height 18
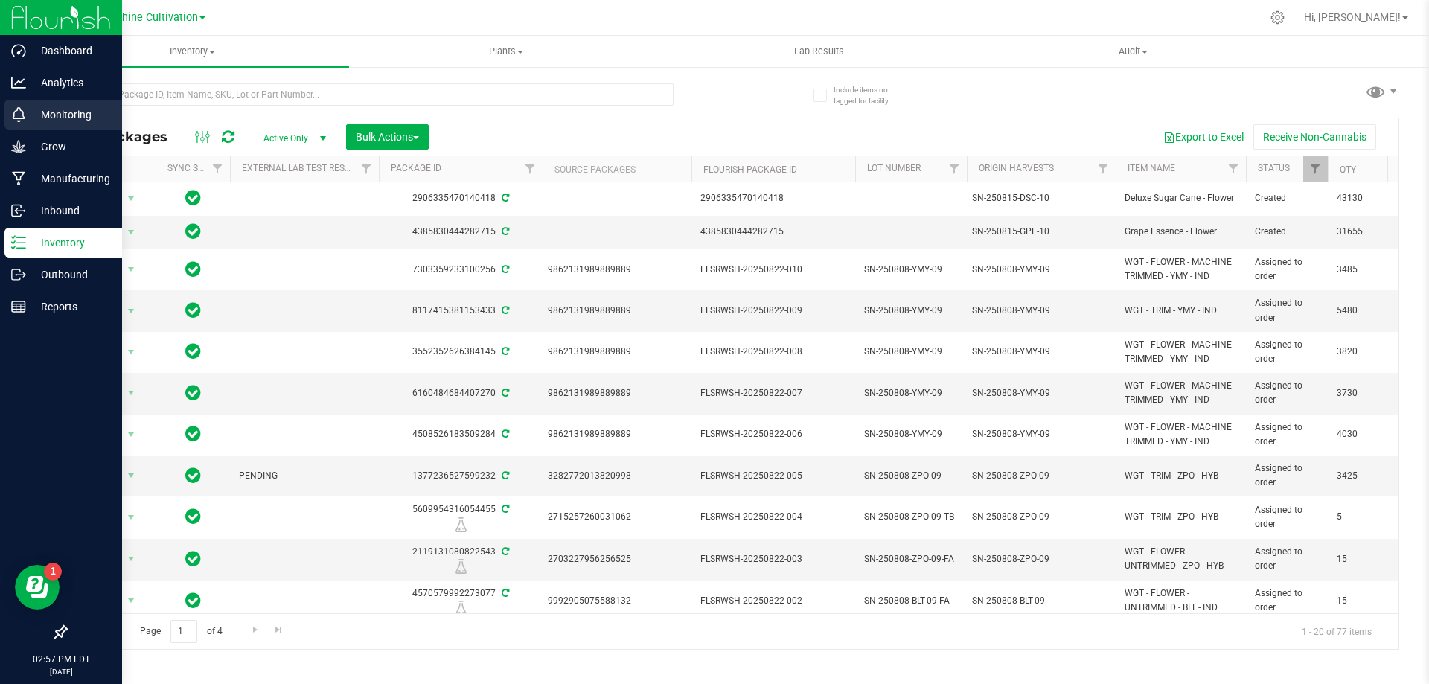
click at [54, 106] on p "Monitoring" at bounding box center [70, 115] width 89 height 18
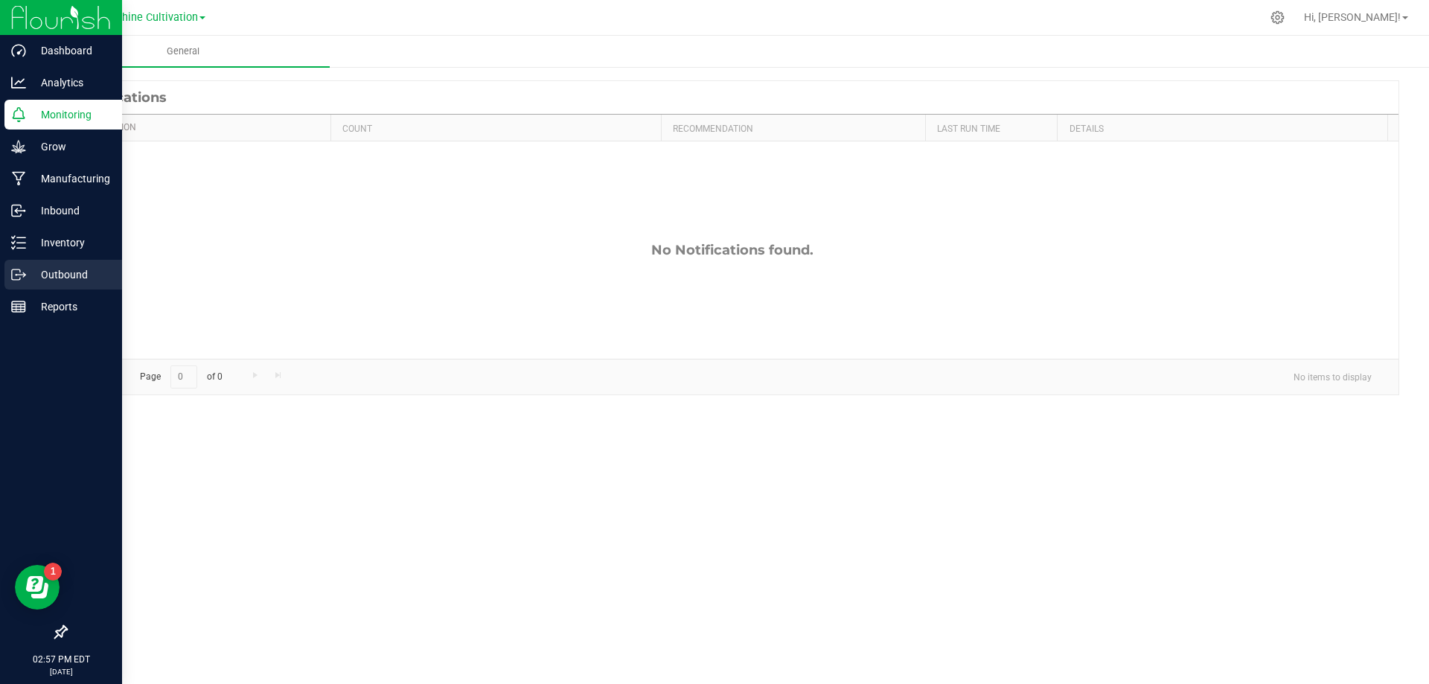
click at [92, 270] on p "Outbound" at bounding box center [70, 275] width 89 height 18
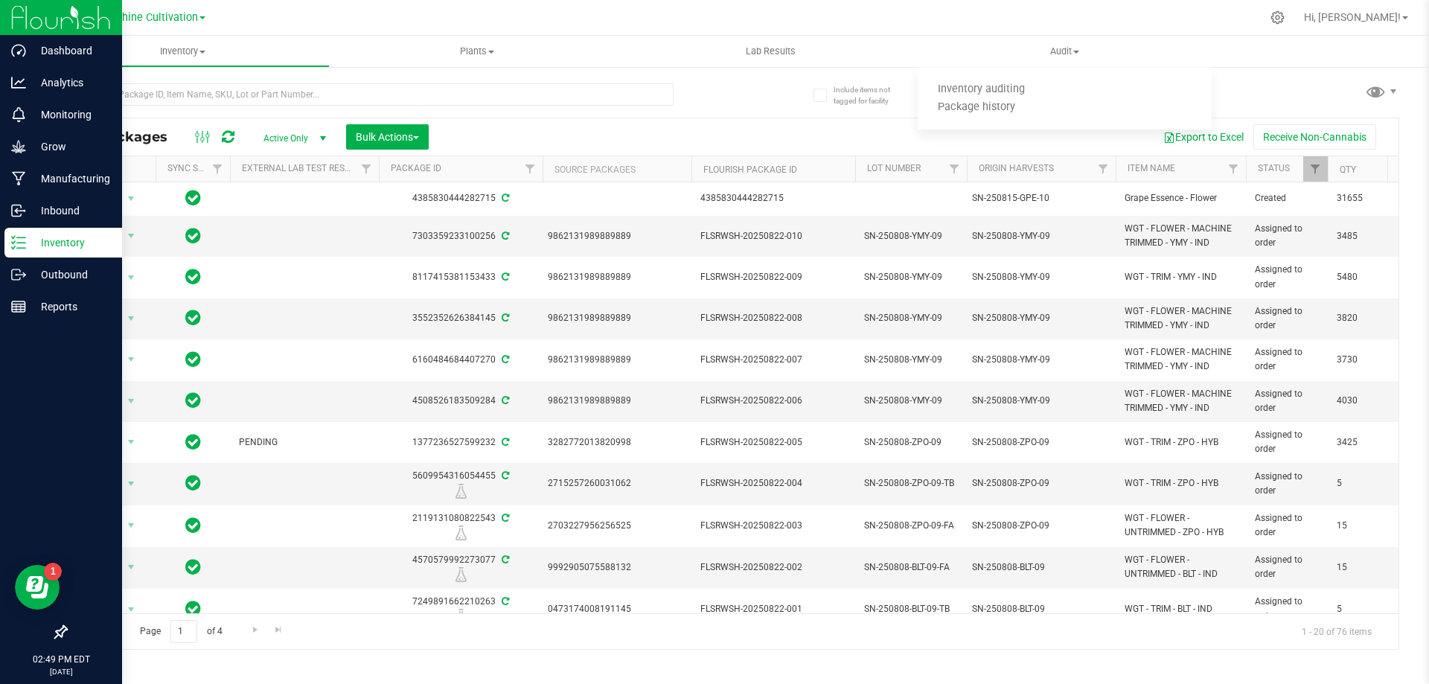
click at [72, 240] on p "Inventory" at bounding box center [70, 243] width 89 height 18
